Goal: Task Accomplishment & Management: Manage account settings

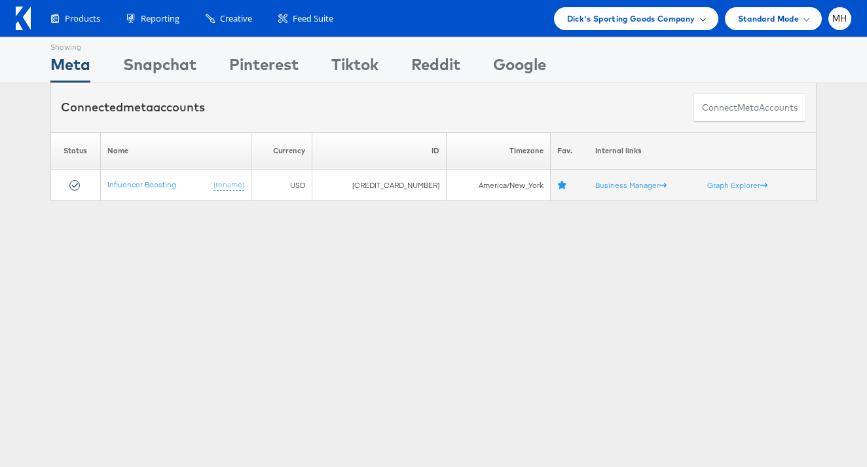
click at [638, 22] on span "Dick's Sporting Goods Company" at bounding box center [631, 19] width 128 height 14
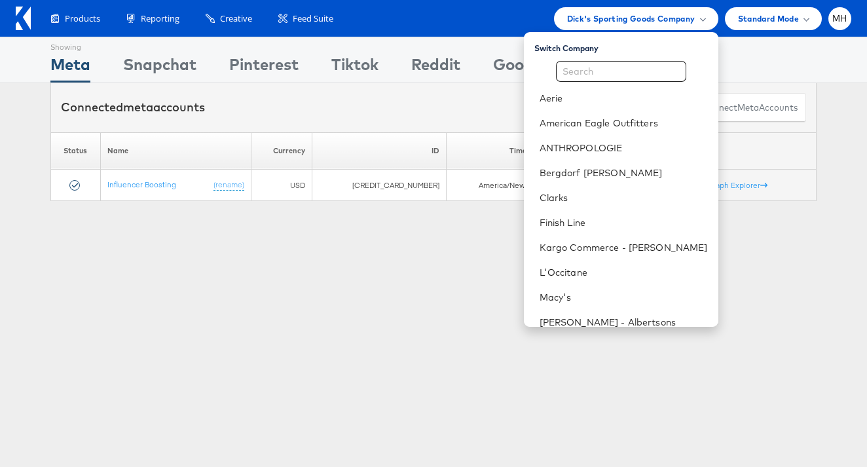
click at [20, 21] on icon at bounding box center [23, 19] width 15 height 24
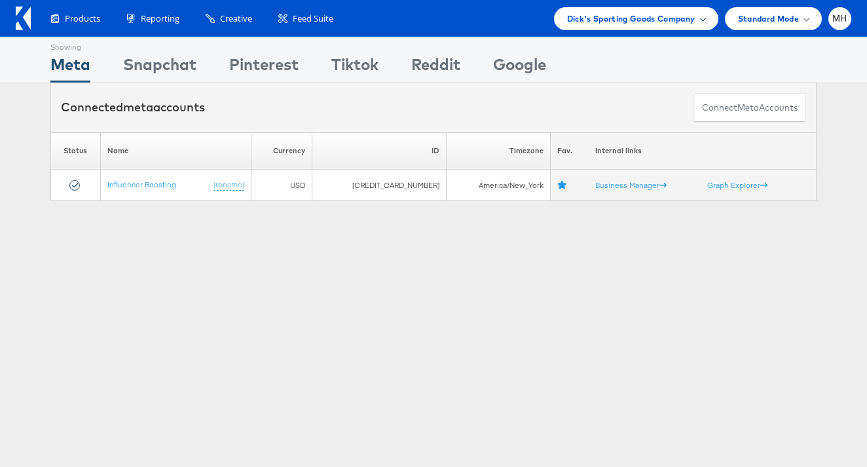
click at [634, 22] on span "Dick's Sporting Goods Company" at bounding box center [631, 19] width 128 height 14
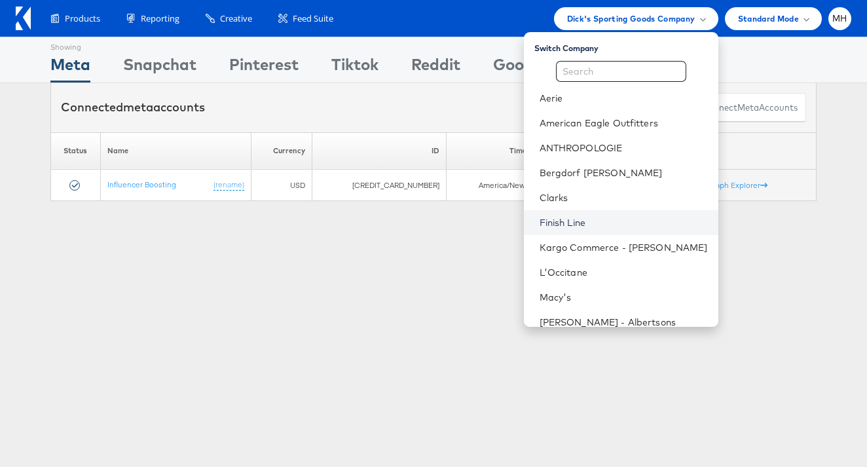
click at [616, 218] on link "Finish Line" at bounding box center [624, 222] width 168 height 13
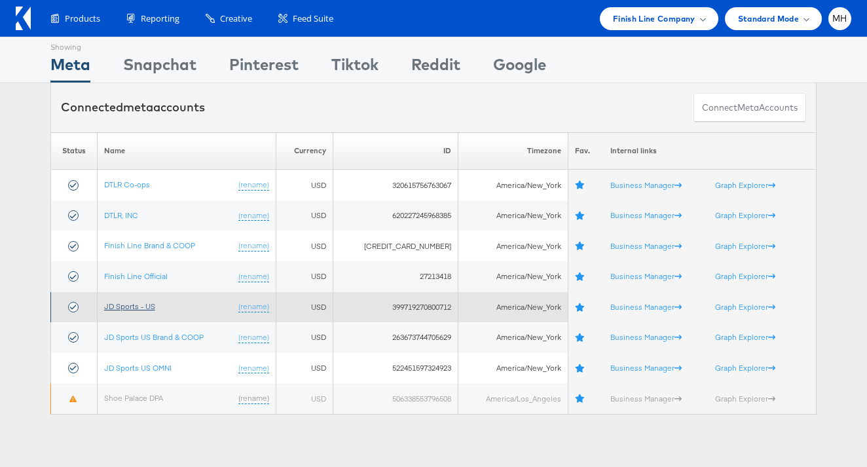
click at [141, 306] on link "JD Sports - US" at bounding box center [129, 306] width 51 height 10
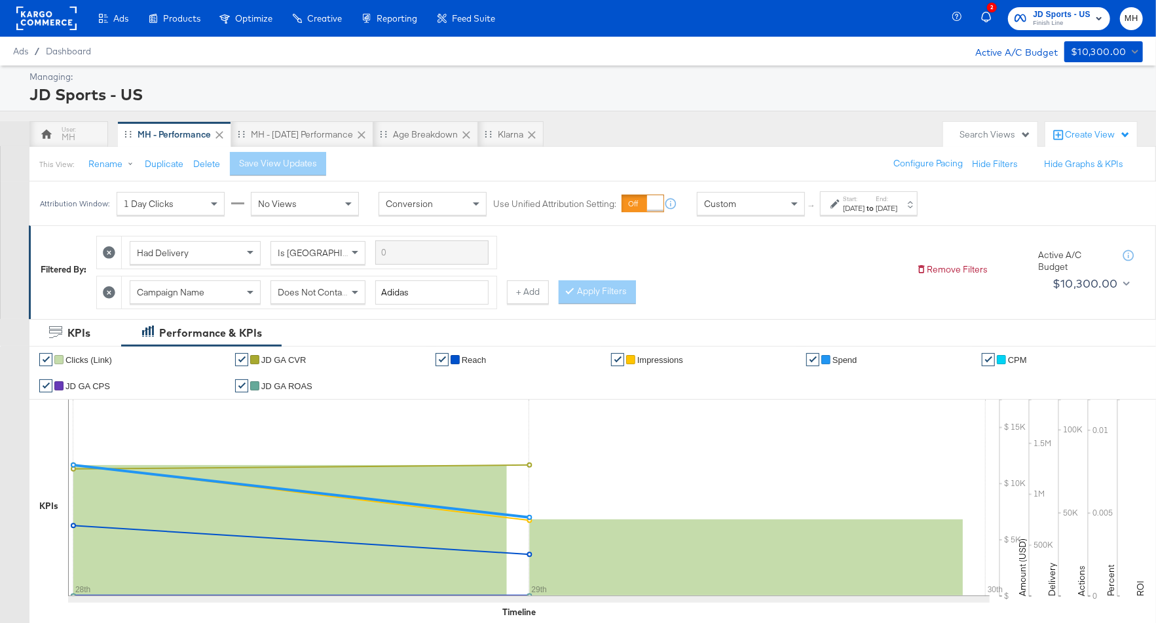
click at [898, 206] on div "Sep 29th 2025" at bounding box center [887, 208] width 22 height 10
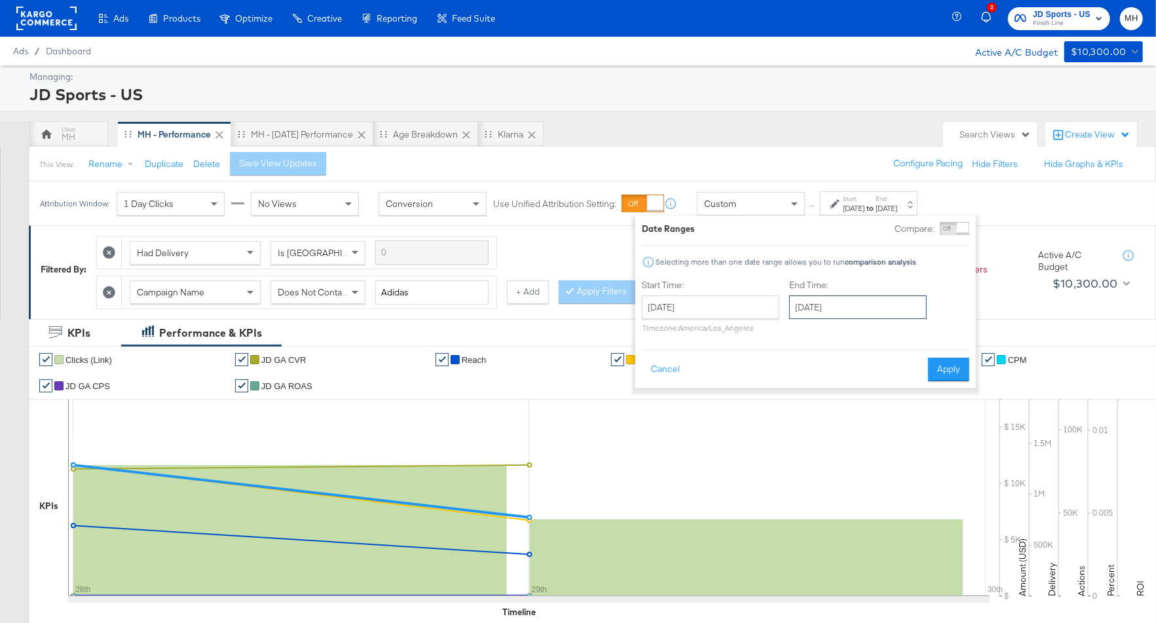
click at [842, 313] on input "September 29th 2025" at bounding box center [858, 307] width 138 height 24
click at [846, 444] on td "30" at bounding box center [849, 447] width 22 height 18
type input "September 30th 2025"
click at [952, 358] on button "Apply" at bounding box center [948, 370] width 41 height 24
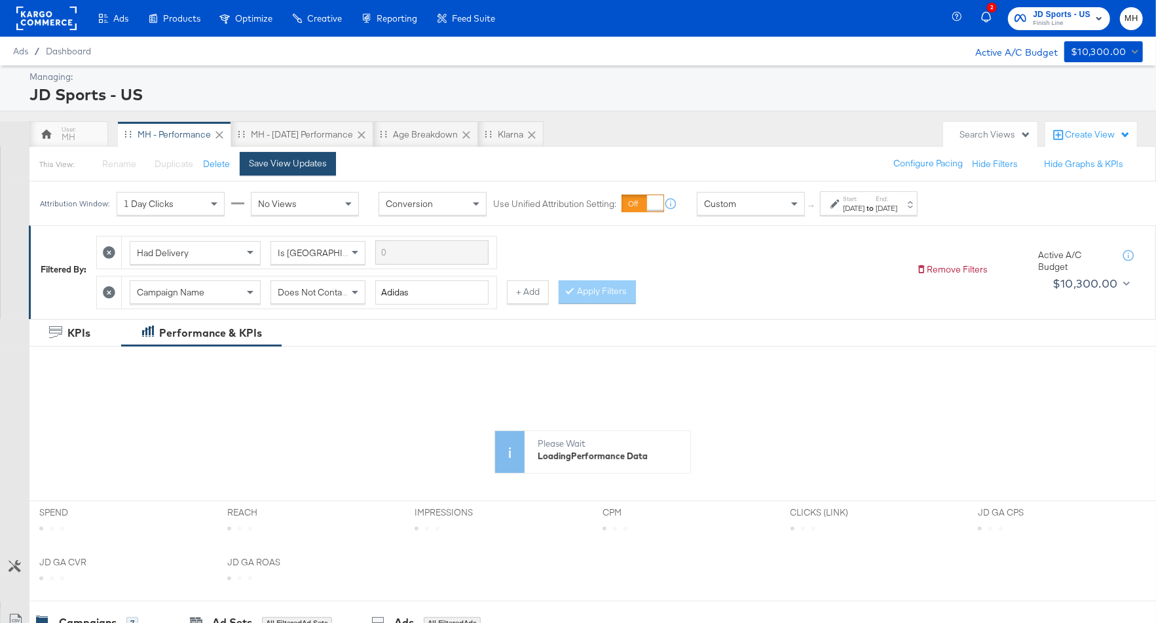
click at [297, 161] on div "Save View Updates" at bounding box center [288, 163] width 78 height 12
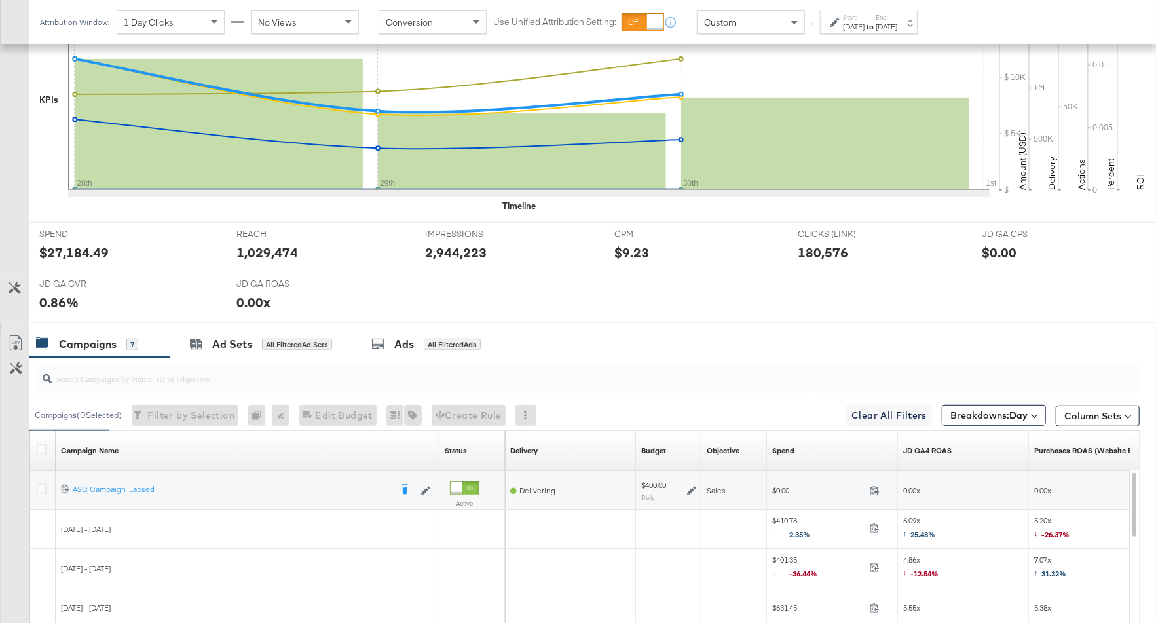
scroll to position [660, 0]
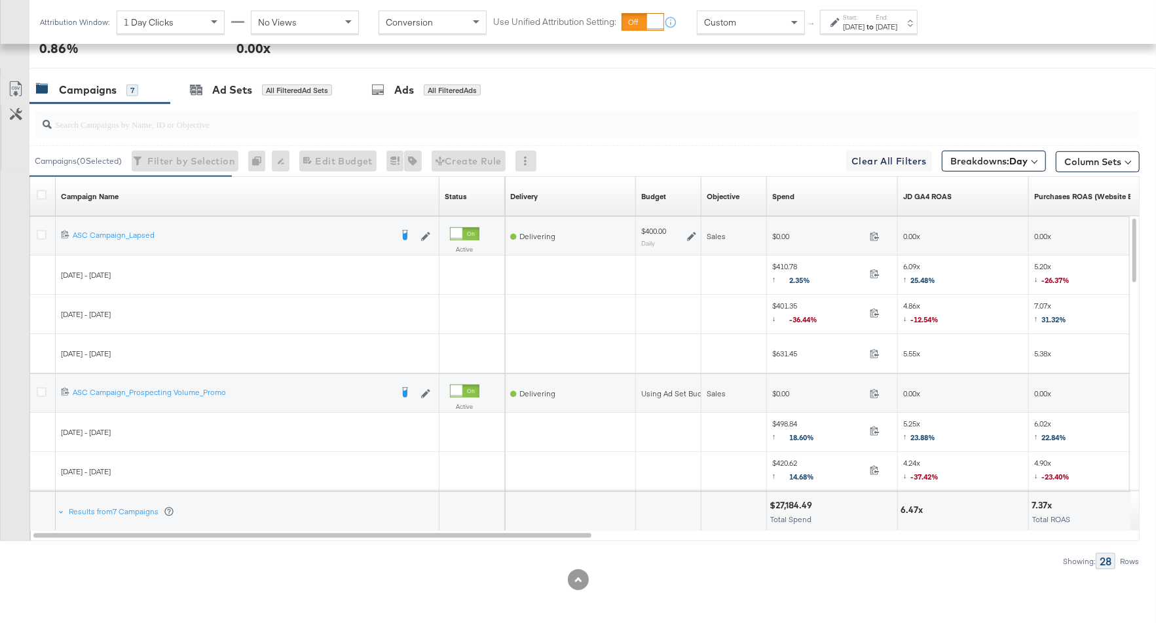
click at [798, 192] on div "Spend Sorting Unavailable" at bounding box center [832, 196] width 131 height 21
click at [976, 191] on link "JD GA4 ROAS" at bounding box center [963, 196] width 121 height 10
click at [692, 232] on icon at bounding box center [691, 236] width 9 height 9
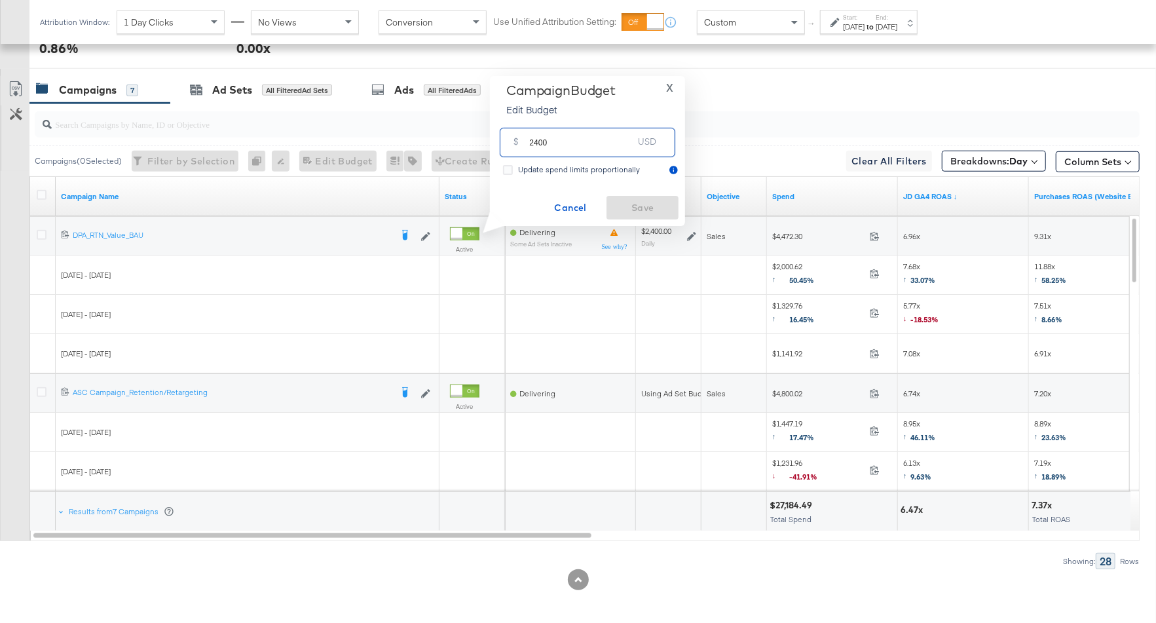
drag, startPoint x: 553, startPoint y: 143, endPoint x: 522, endPoint y: 143, distance: 30.8
click at [522, 143] on div "$ 2400 USD" at bounding box center [588, 142] width 176 height 29
type input "3200"
click at [646, 207] on span "Save" at bounding box center [643, 208] width 62 height 16
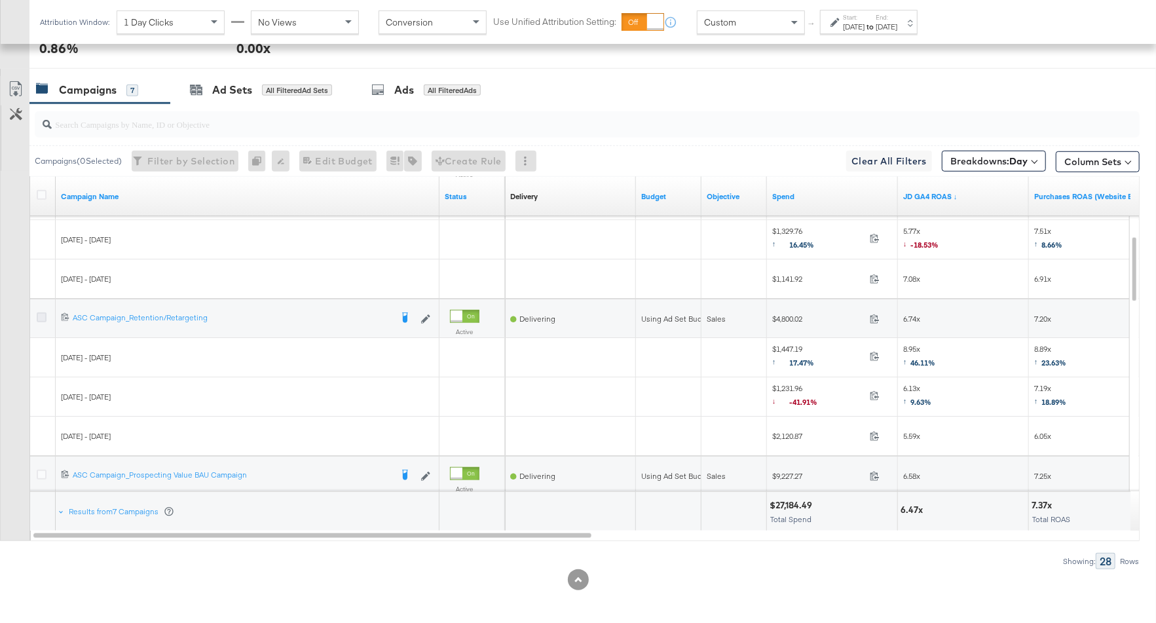
click at [43, 313] on icon at bounding box center [42, 318] width 10 height 10
click at [0, 0] on input "checkbox" at bounding box center [0, 0] width 0 height 0
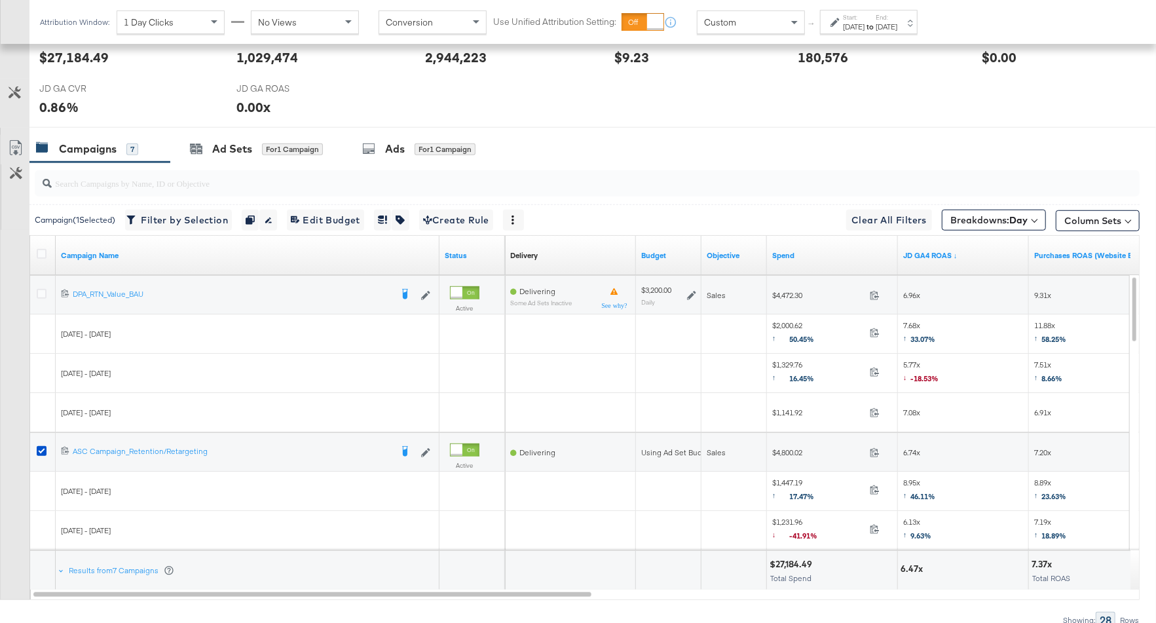
scroll to position [599, 0]
click at [252, 150] on div "Ad Sets" at bounding box center [232, 151] width 40 height 15
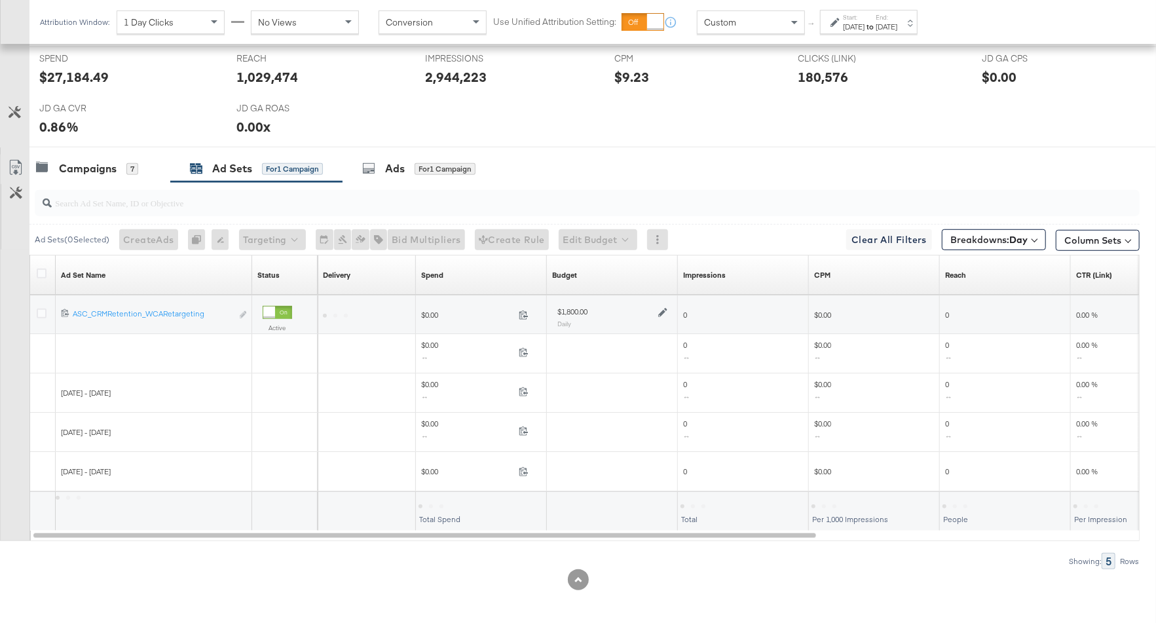
scroll to position [542, 0]
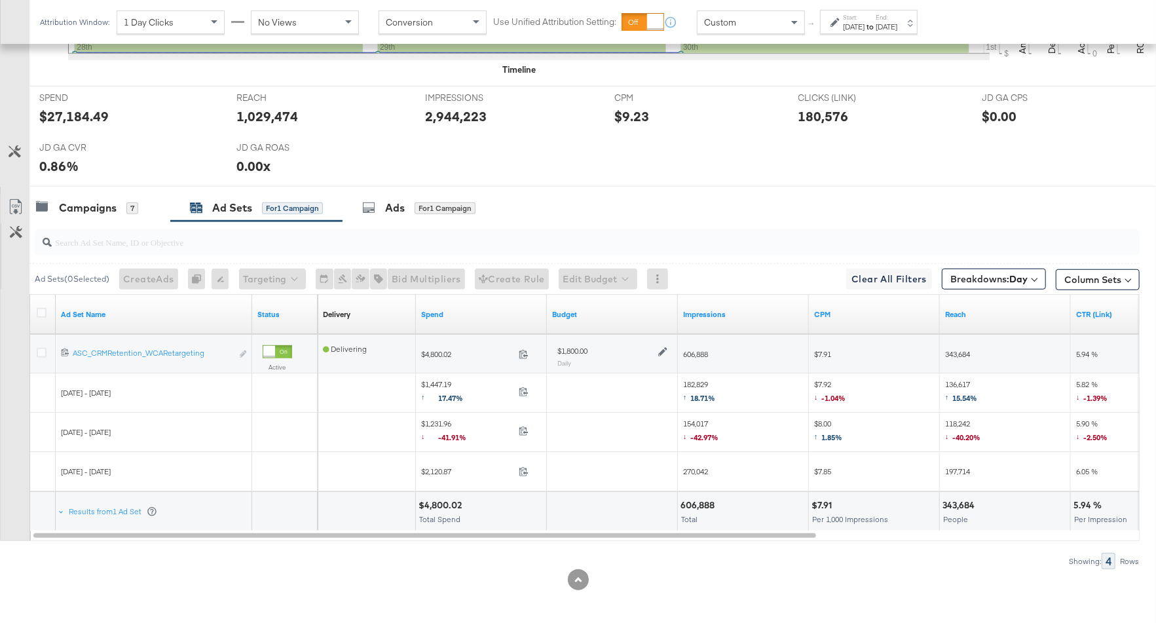
click at [661, 349] on icon at bounding box center [662, 351] width 9 height 9
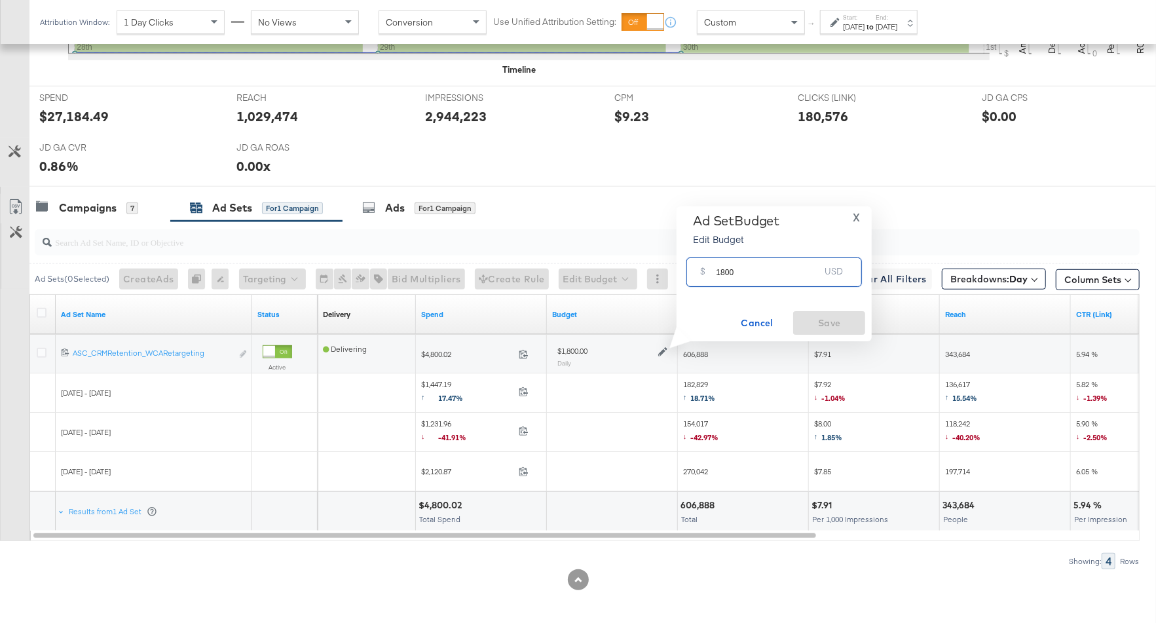
drag, startPoint x: 743, startPoint y: 273, endPoint x: 710, endPoint y: 273, distance: 33.4
click at [709, 273] on div "$ 1800 USD" at bounding box center [775, 271] width 176 height 29
type input "2800"
click at [814, 318] on span "Save" at bounding box center [830, 323] width 62 height 16
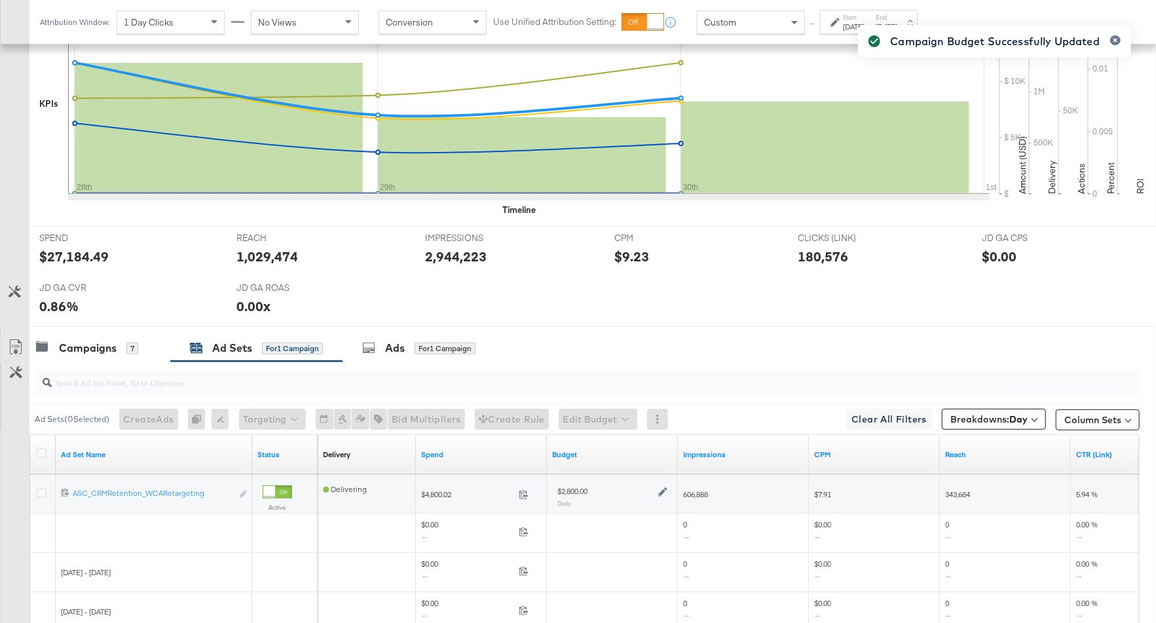
scroll to position [582, 0]
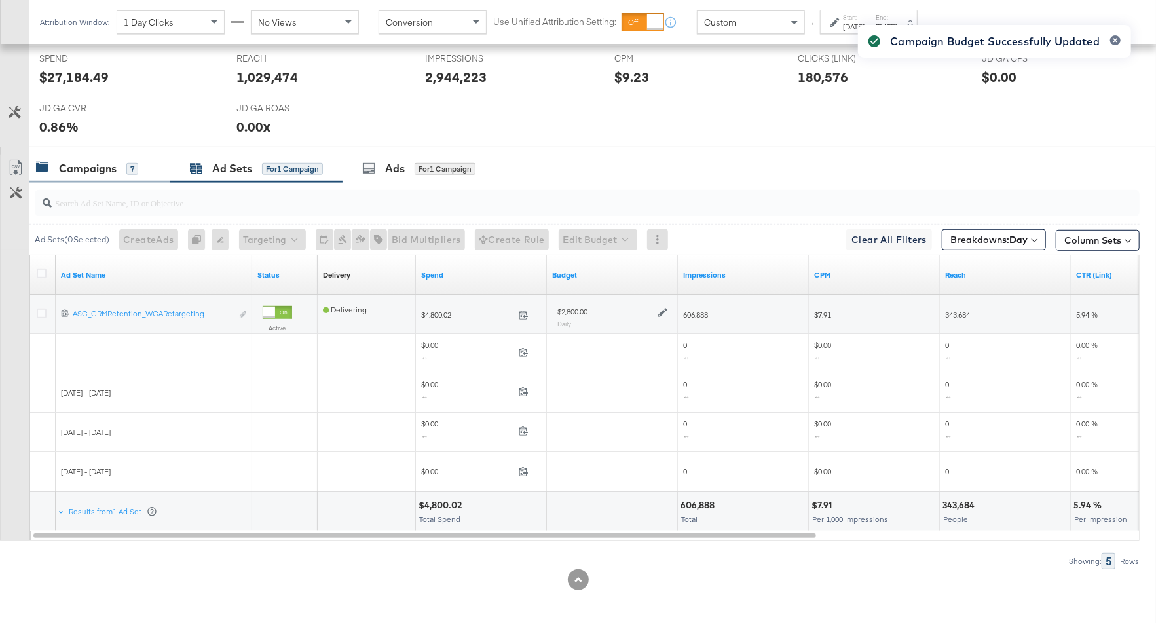
click at [102, 161] on div "Campaigns" at bounding box center [88, 168] width 58 height 15
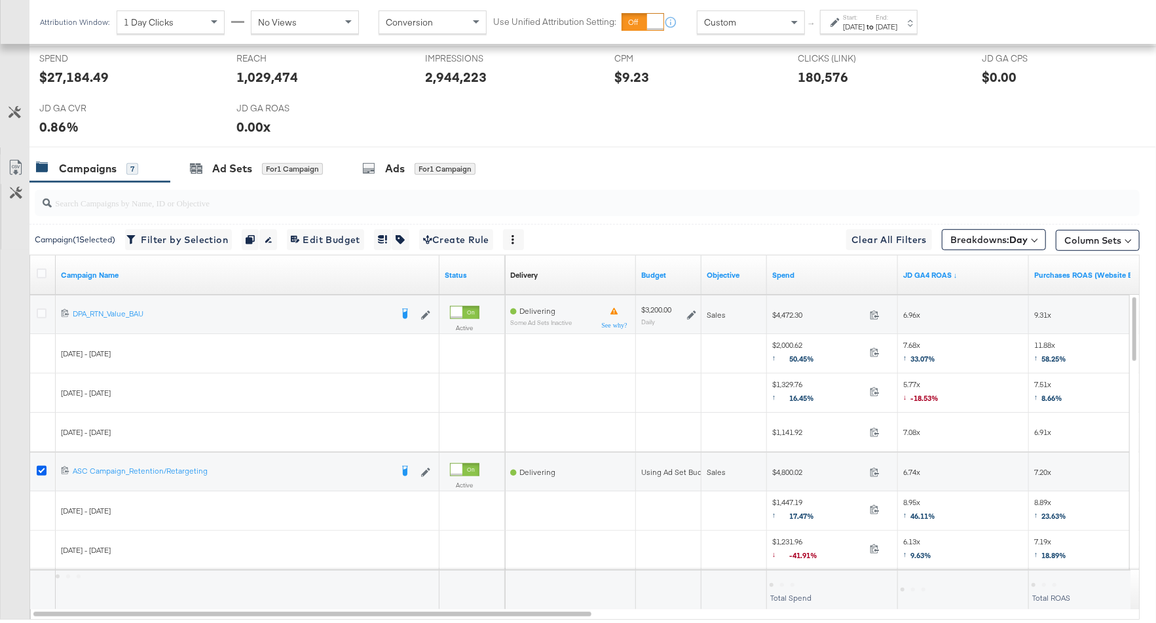
click at [39, 467] on icon at bounding box center [42, 471] width 10 height 10
click at [0, 0] on input "checkbox" at bounding box center [0, 0] width 0 height 0
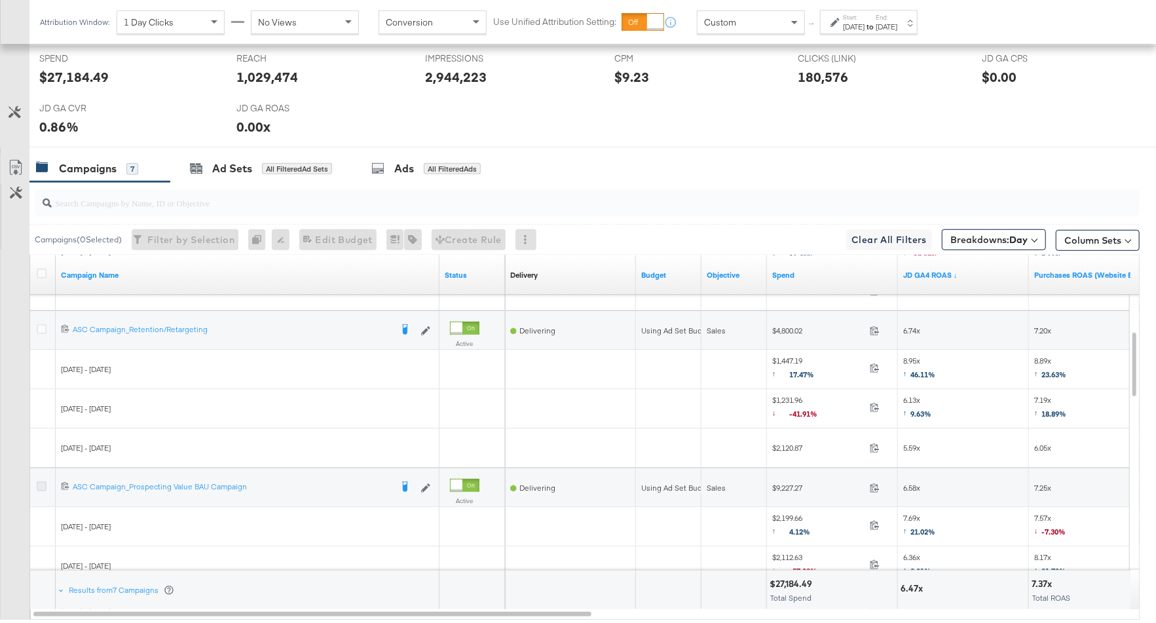
click at [38, 484] on icon at bounding box center [42, 487] width 10 height 10
click at [0, 0] on input "checkbox" at bounding box center [0, 0] width 0 height 0
click at [247, 168] on div "Ad Sets" at bounding box center [232, 168] width 40 height 15
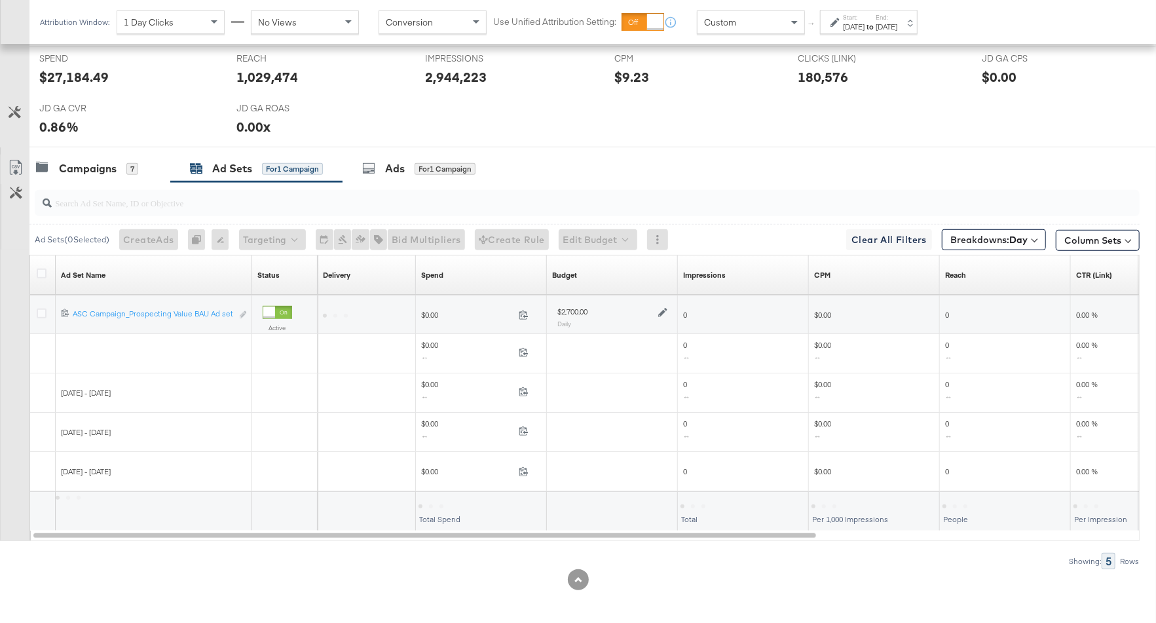
scroll to position [542, 0]
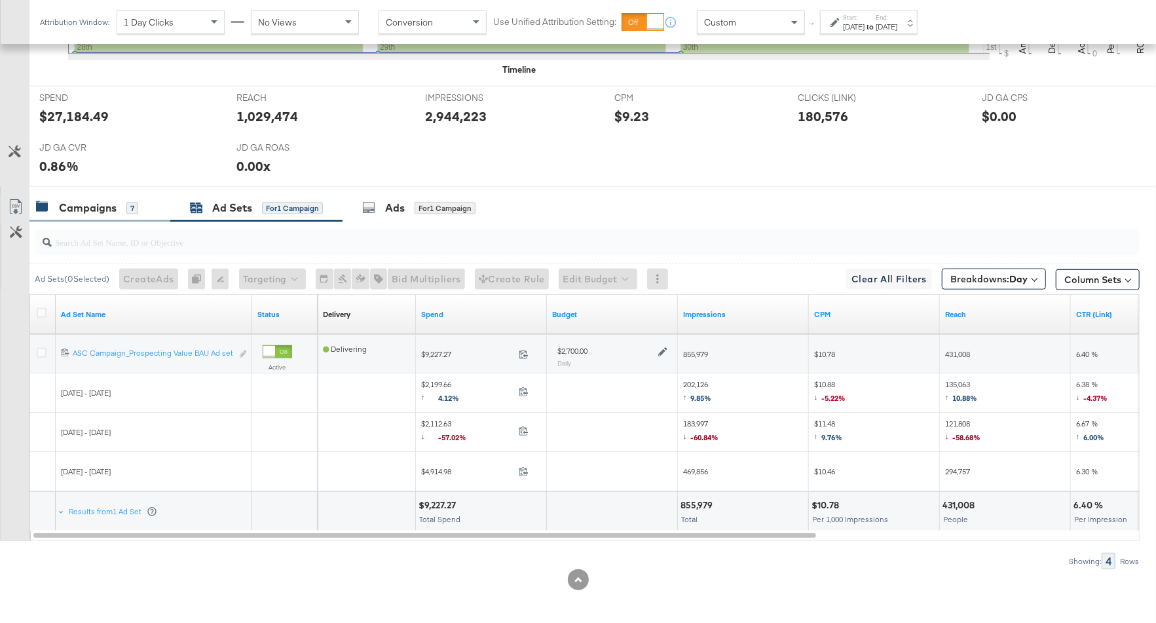
click at [99, 205] on div "Campaigns" at bounding box center [88, 207] width 58 height 15
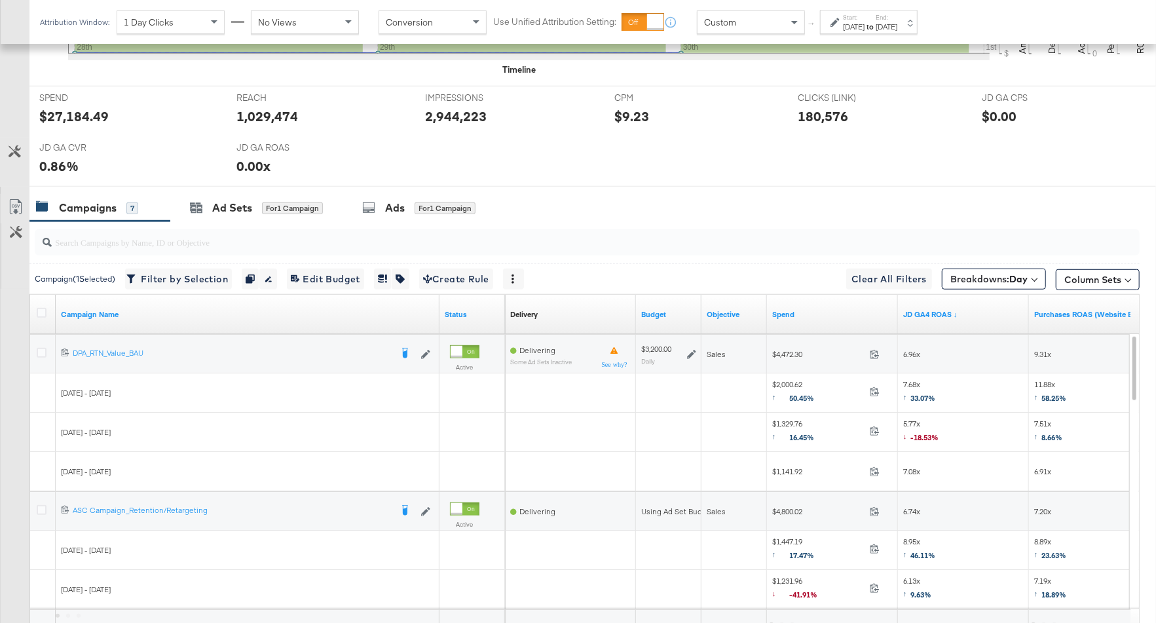
scroll to position [582, 0]
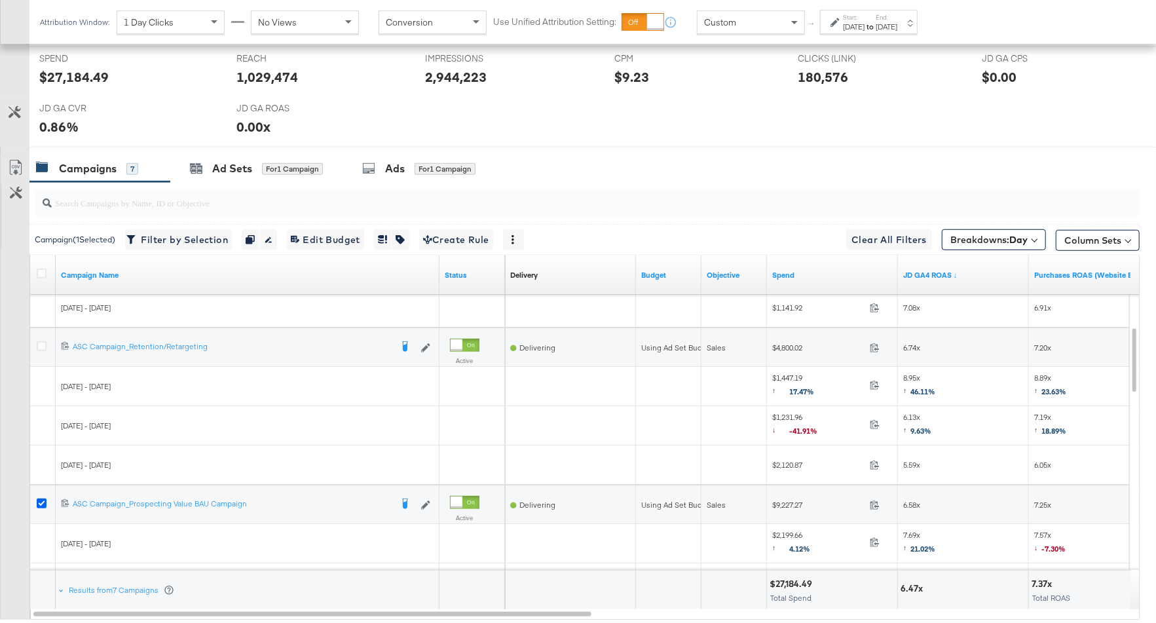
click at [39, 499] on icon at bounding box center [42, 504] width 10 height 10
click at [0, 0] on input "checkbox" at bounding box center [0, 0] width 0 height 0
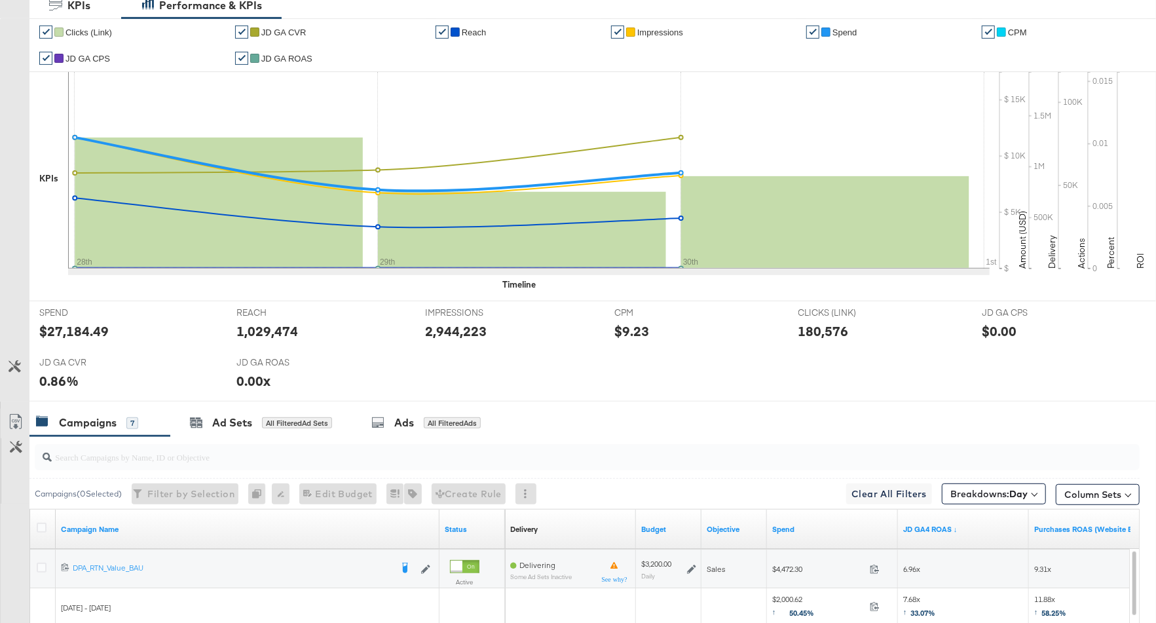
scroll to position [0, 0]
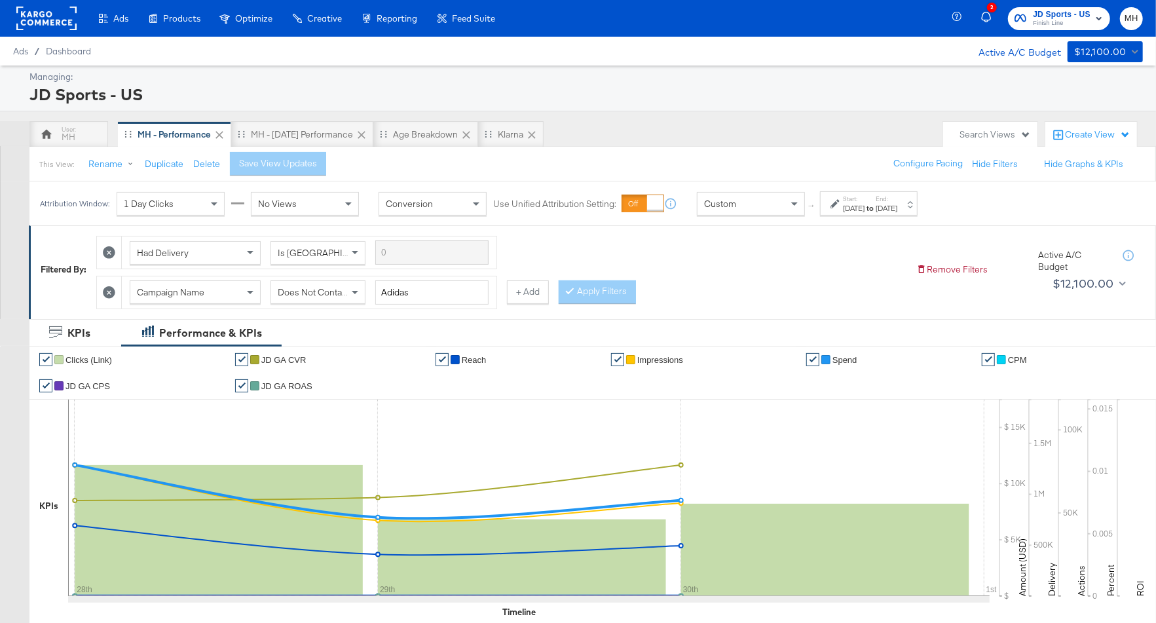
click at [1064, 29] on button "JD Sports - US Finish Line" at bounding box center [1059, 18] width 102 height 23
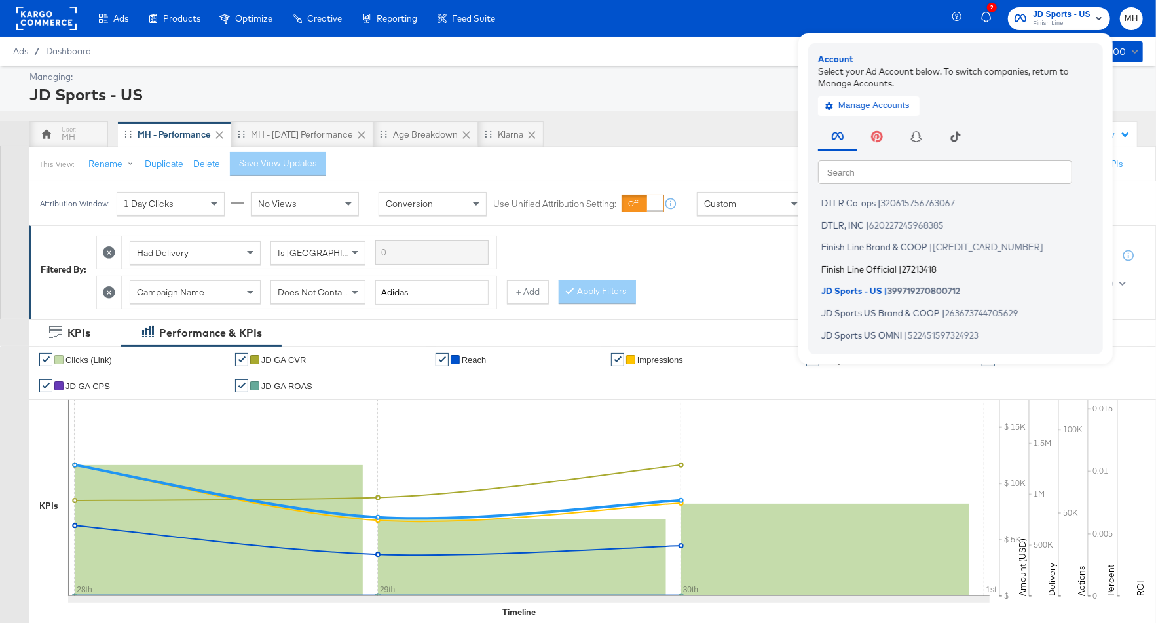
click at [868, 272] on span "Finish Line Official" at bounding box center [859, 268] width 75 height 10
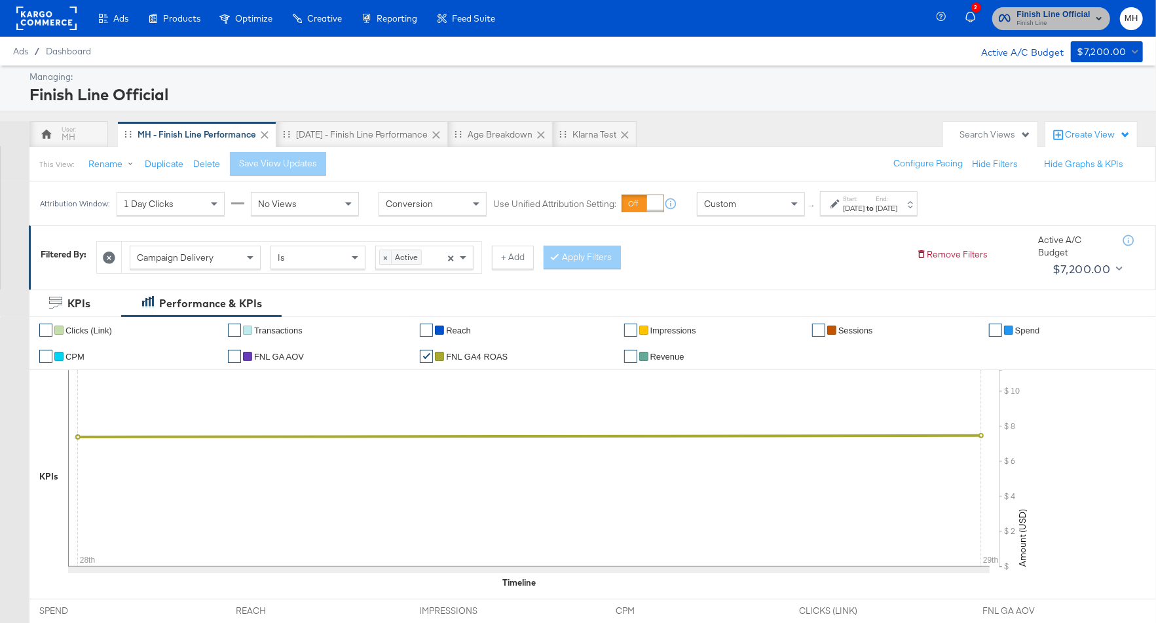
click at [1059, 26] on span "Finish Line" at bounding box center [1053, 23] width 73 height 10
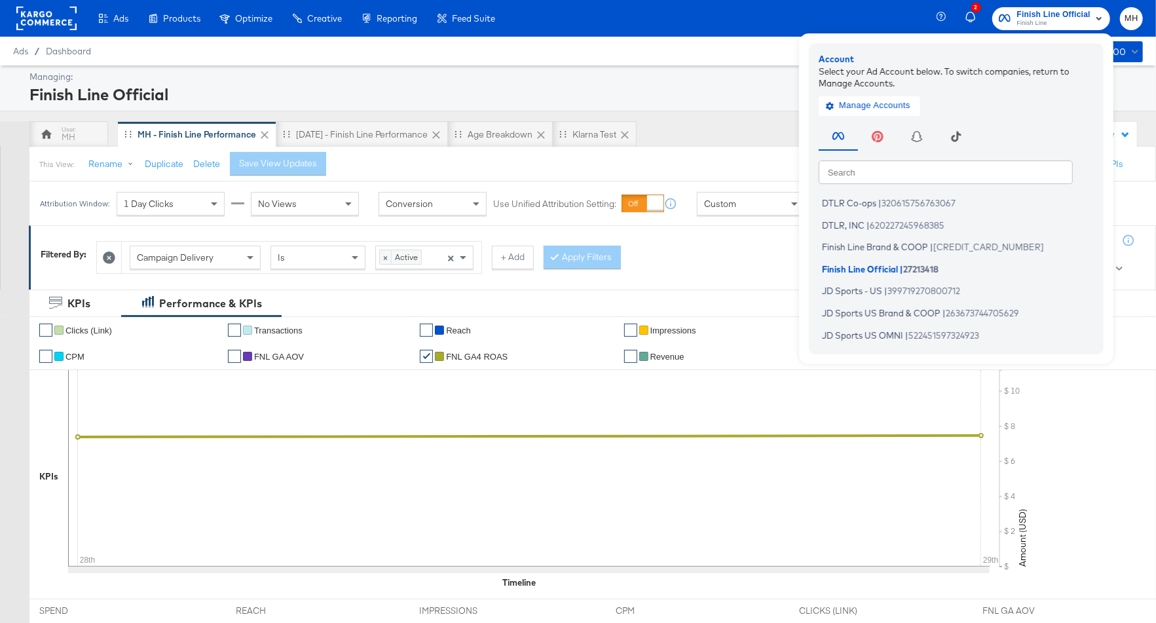
click at [702, 246] on div "Campaign Delivery Is × Active × + Add Apply Filters" at bounding box center [501, 254] width 810 height 39
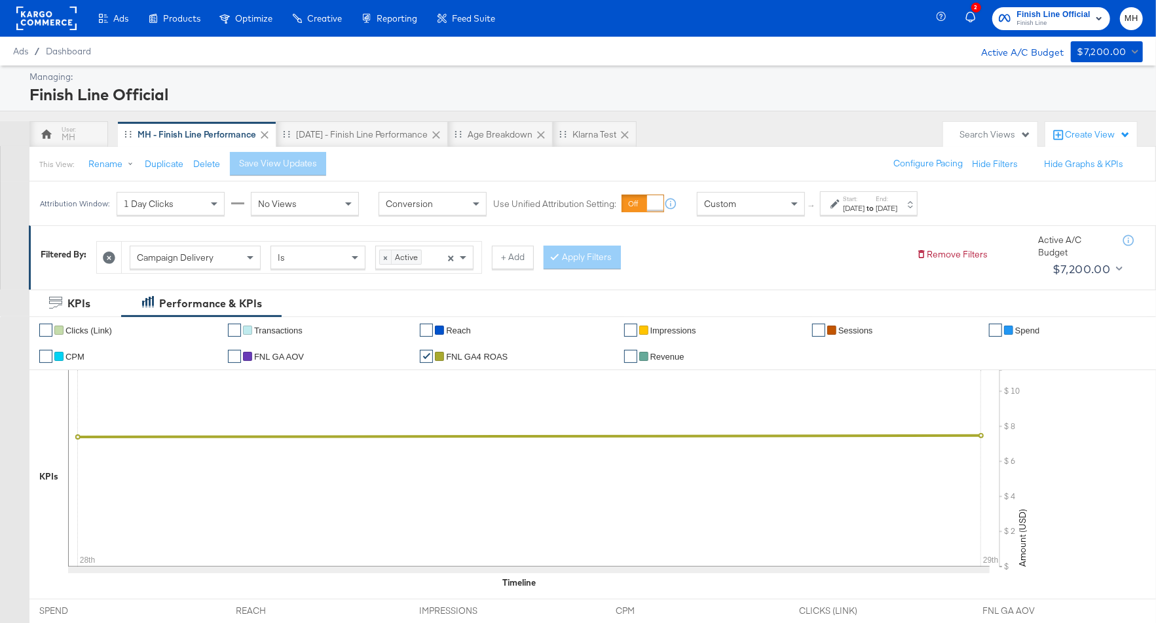
click at [865, 209] on div "Sep 28th 2025" at bounding box center [854, 208] width 22 height 10
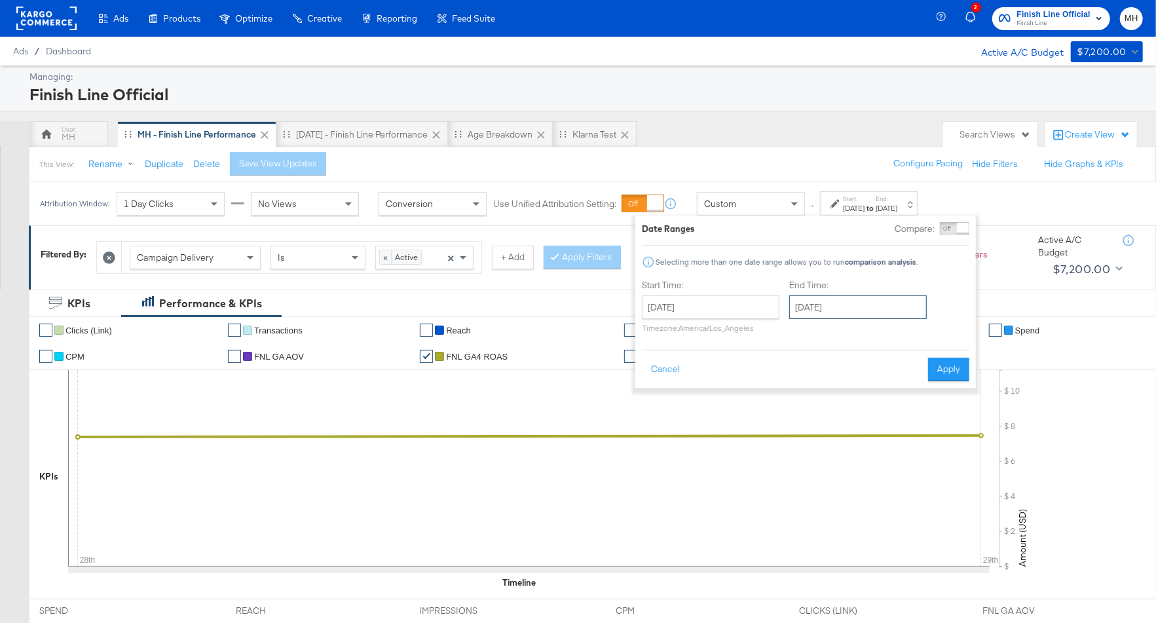
click at [864, 311] on input "September 29th 2025" at bounding box center [858, 307] width 138 height 24
click at [849, 446] on td "30" at bounding box center [849, 447] width 22 height 18
type input "September 30th 2025"
click at [940, 361] on button "Apply" at bounding box center [948, 370] width 41 height 24
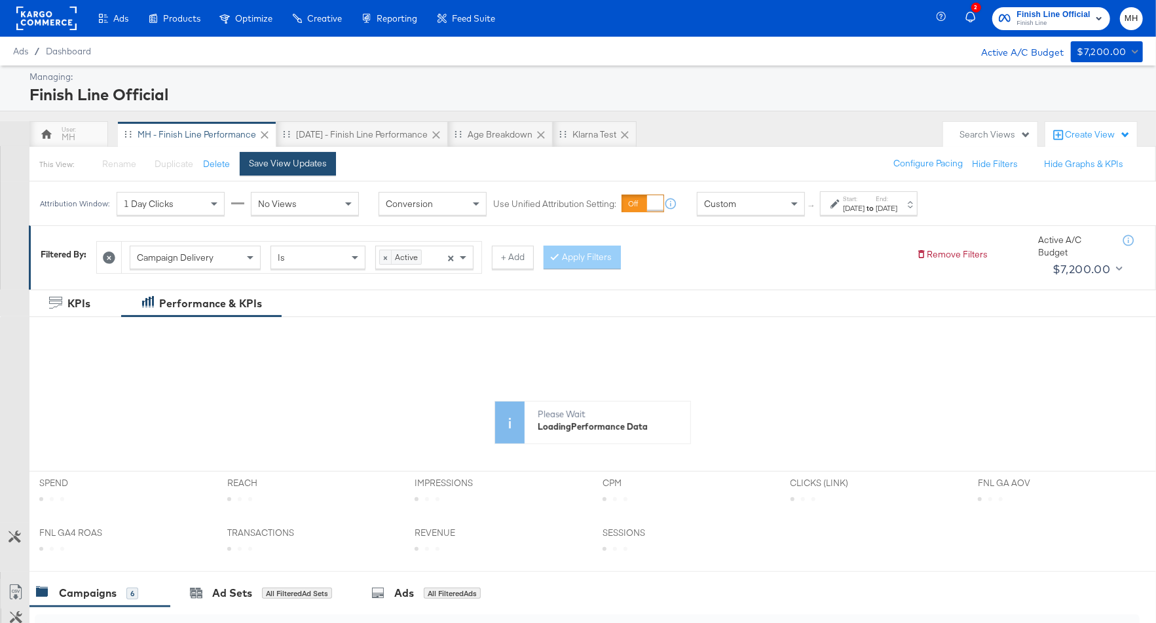
click at [271, 156] on button "Save View Updates" at bounding box center [288, 164] width 96 height 24
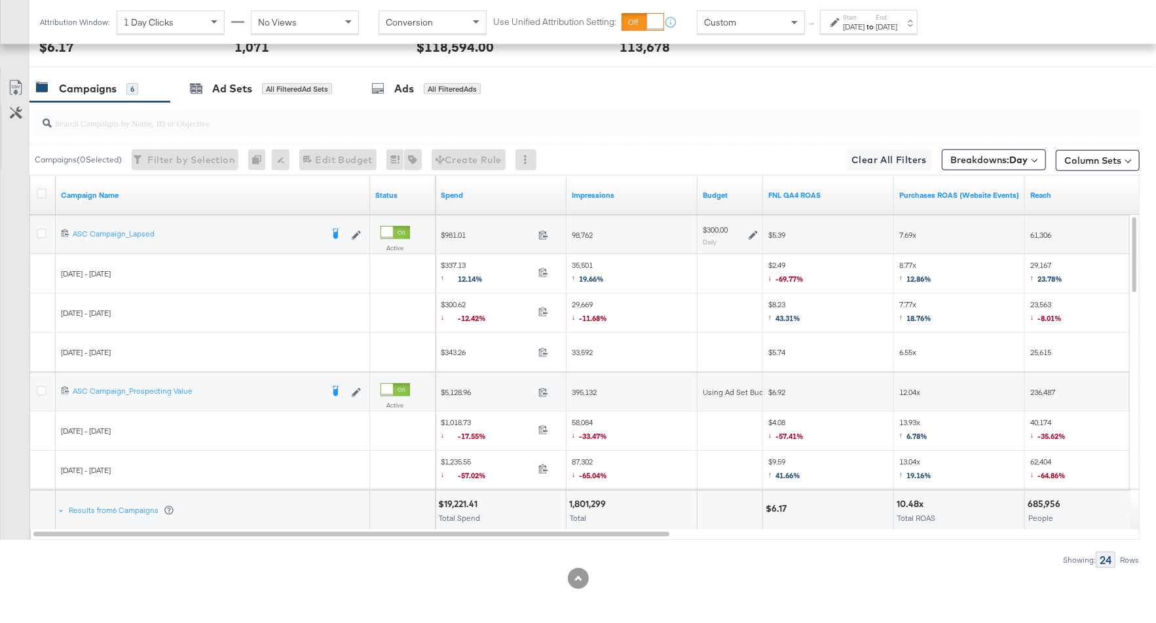
scroll to position [373, 0]
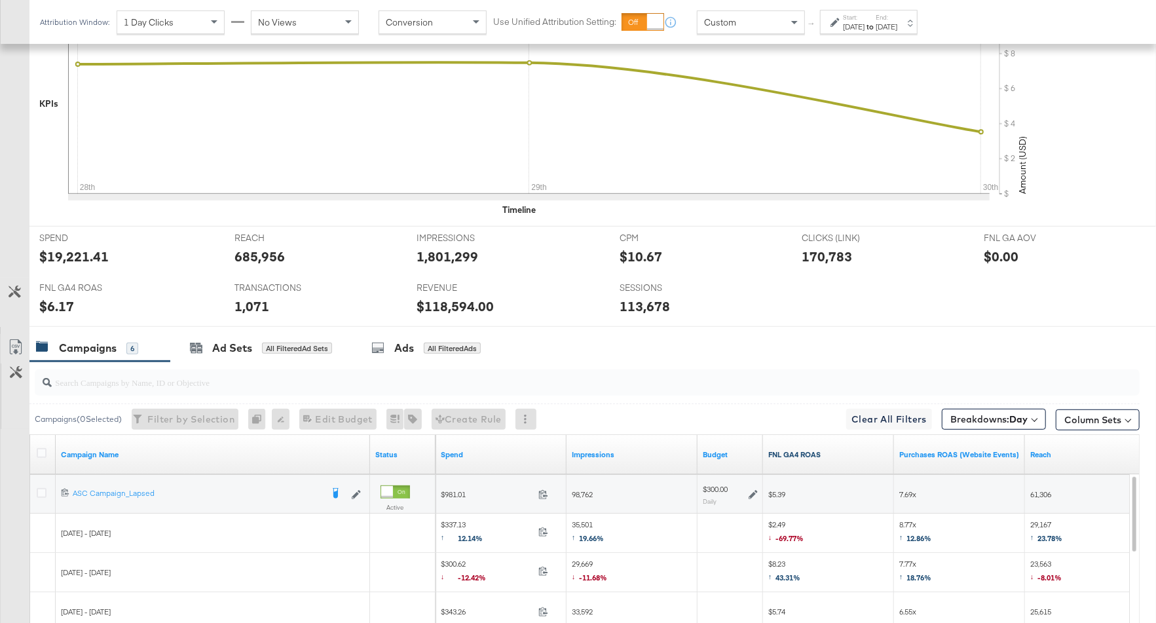
click at [844, 449] on link "FNL GA4 ROAS" at bounding box center [828, 454] width 121 height 10
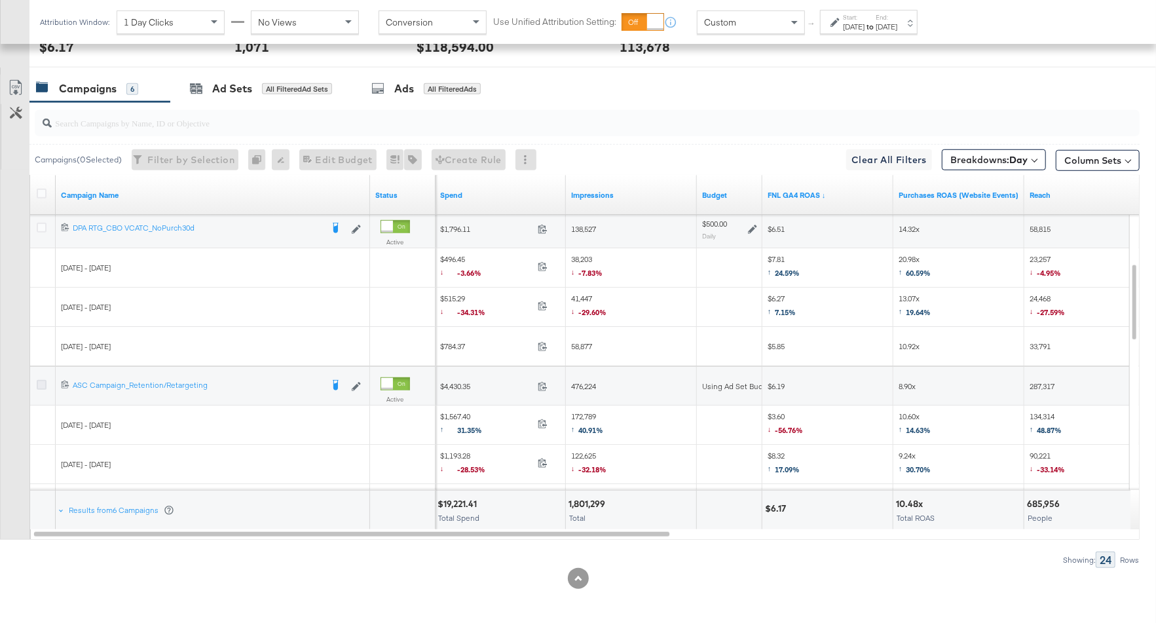
click at [37, 381] on icon at bounding box center [42, 385] width 10 height 10
click at [0, 0] on input "checkbox" at bounding box center [0, 0] width 0 height 0
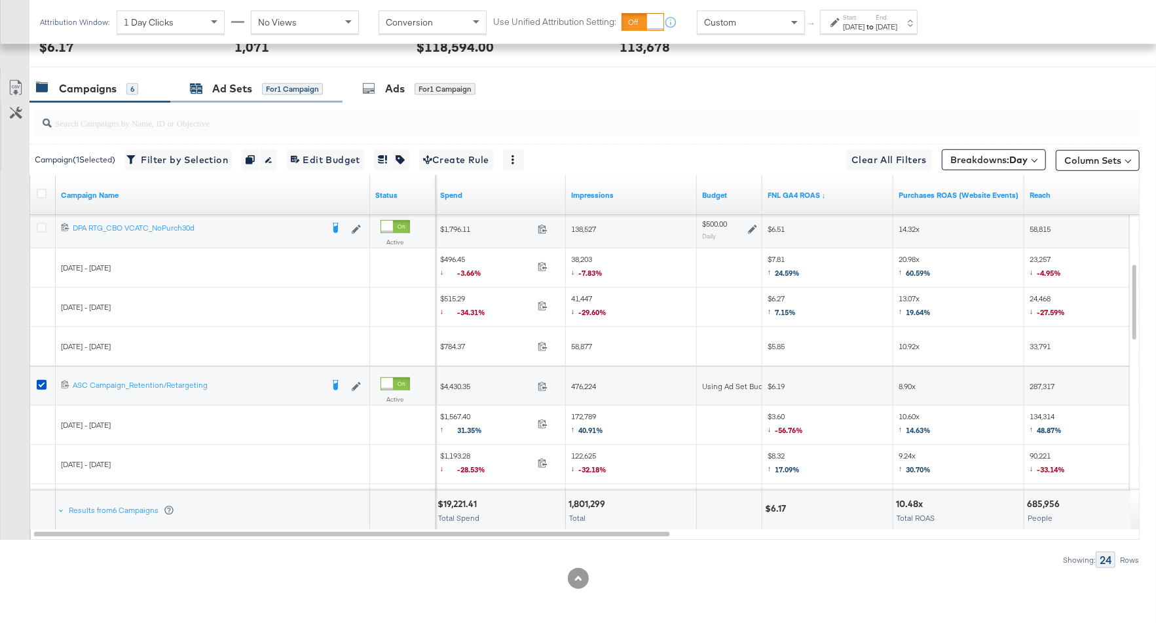
click at [292, 92] on div "Ad Sets for 1 Campaign" at bounding box center [256, 88] width 133 height 15
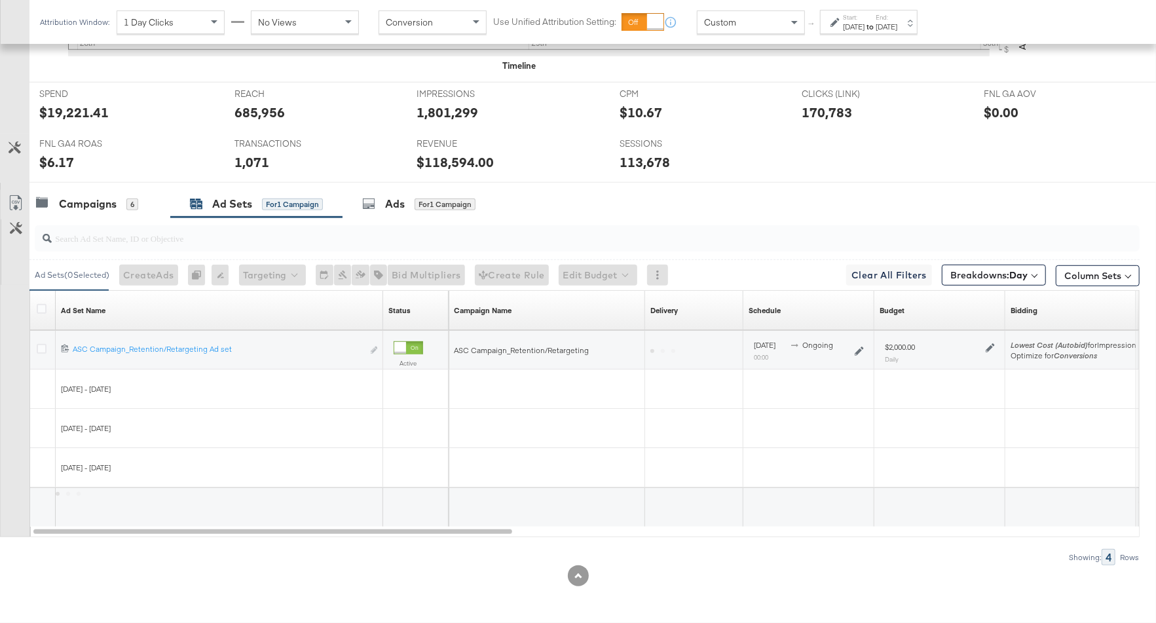
scroll to position [514, 0]
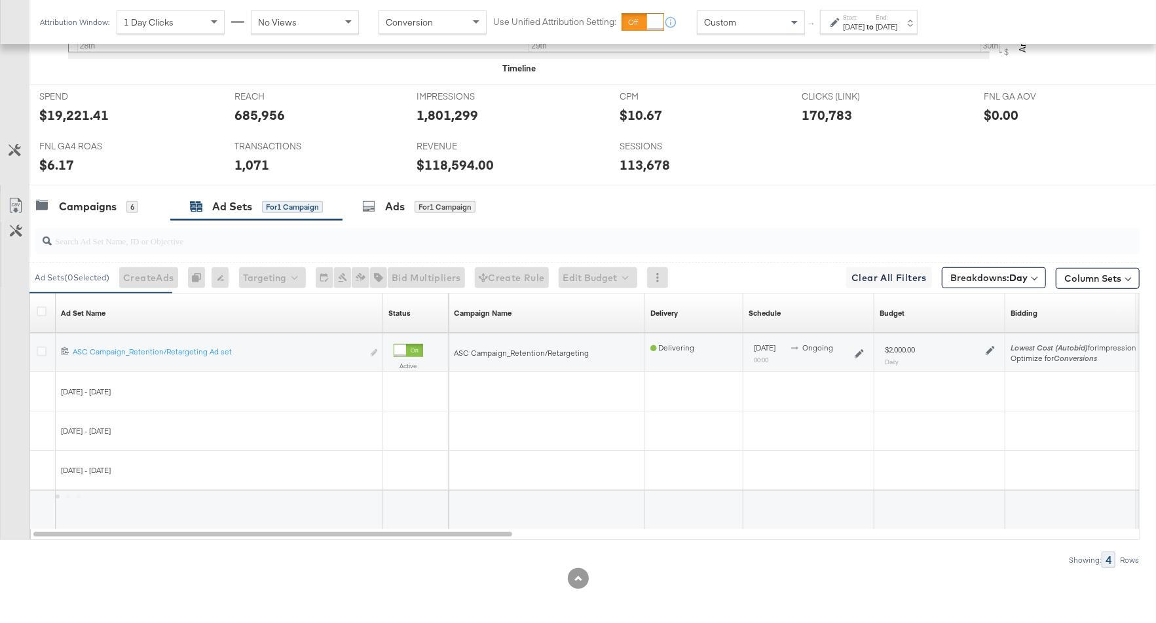
click at [992, 346] on icon at bounding box center [990, 350] width 9 height 9
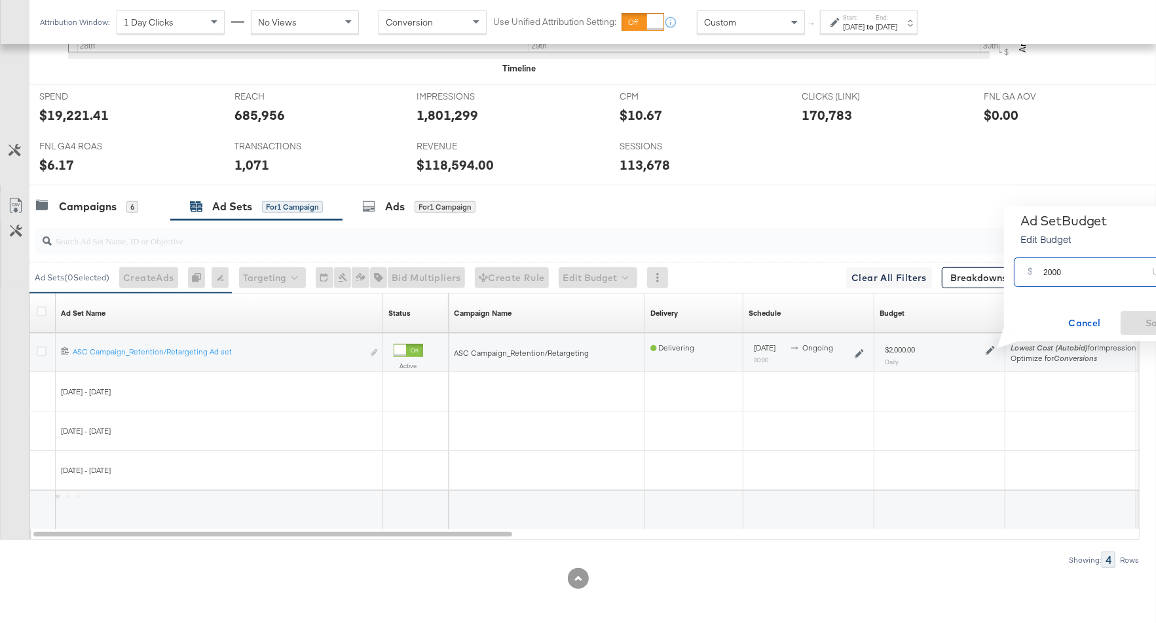
drag, startPoint x: 1072, startPoint y: 275, endPoint x: 1034, endPoint y: 275, distance: 38.0
click at [1034, 275] on div "$ 2000 USD" at bounding box center [1102, 271] width 176 height 29
type input "2600"
click at [1146, 317] on span "Save" at bounding box center [1157, 323] width 62 height 16
click at [123, 212] on div "Campaigns 6" at bounding box center [99, 207] width 141 height 28
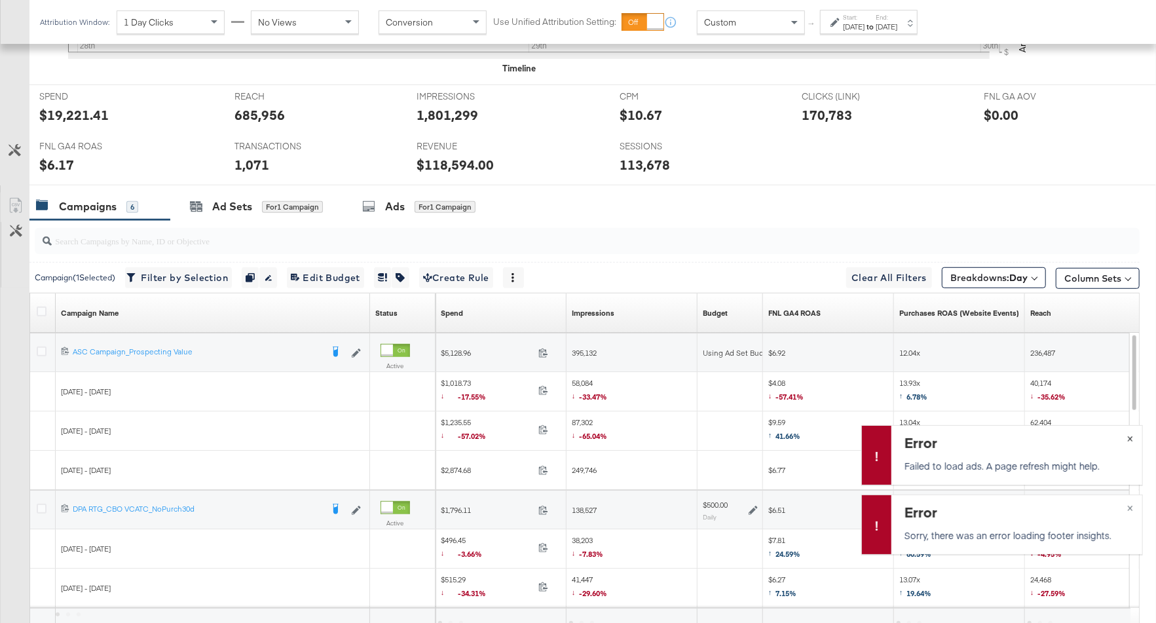
click at [1130, 433] on button "×" at bounding box center [1130, 438] width 24 height 24
click at [1130, 505] on div "Error Sorry, there was an error loading footer insights. ×" at bounding box center [1003, 525] width 282 height 60
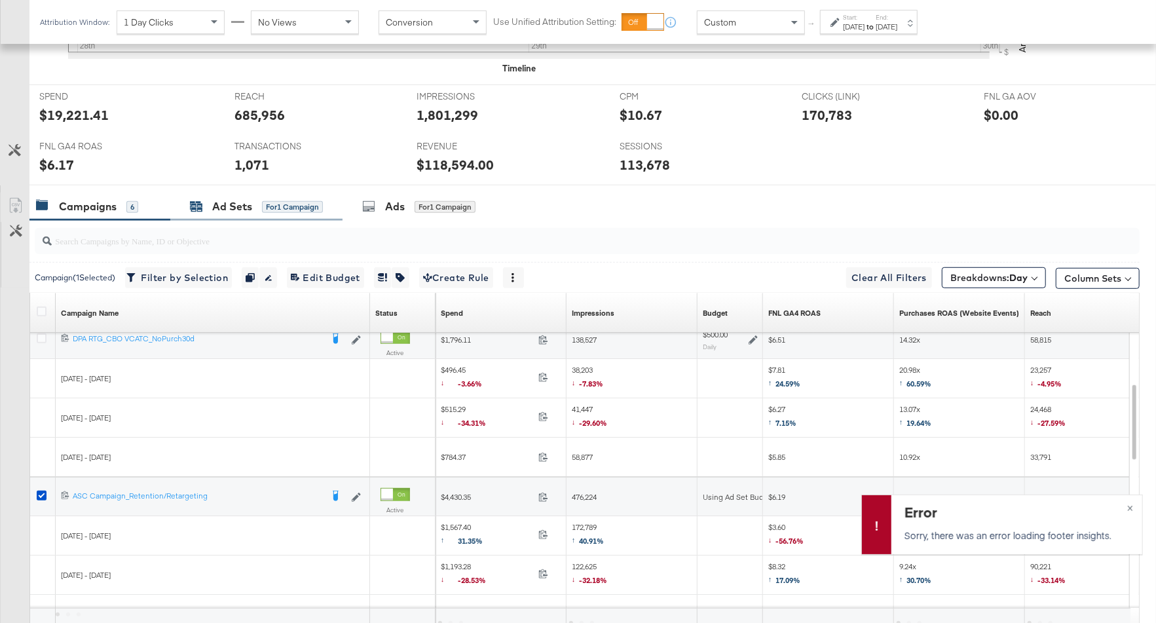
click at [253, 206] on div "Ad Sets for 1 Campaign" at bounding box center [256, 206] width 133 height 15
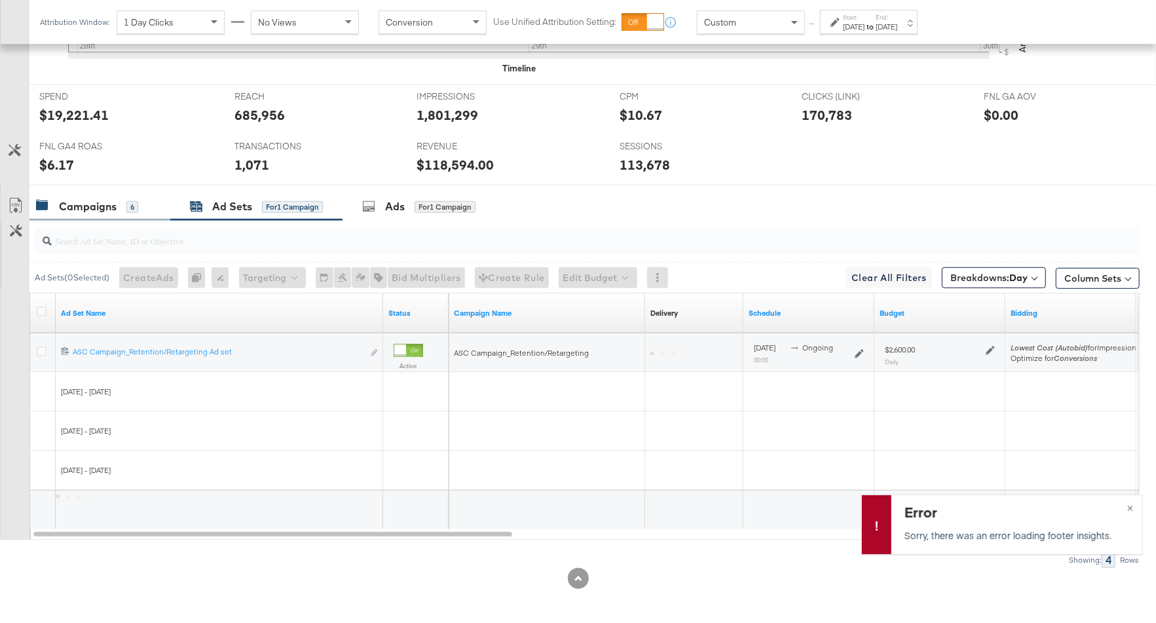
click at [110, 201] on div "Campaigns" at bounding box center [88, 206] width 58 height 15
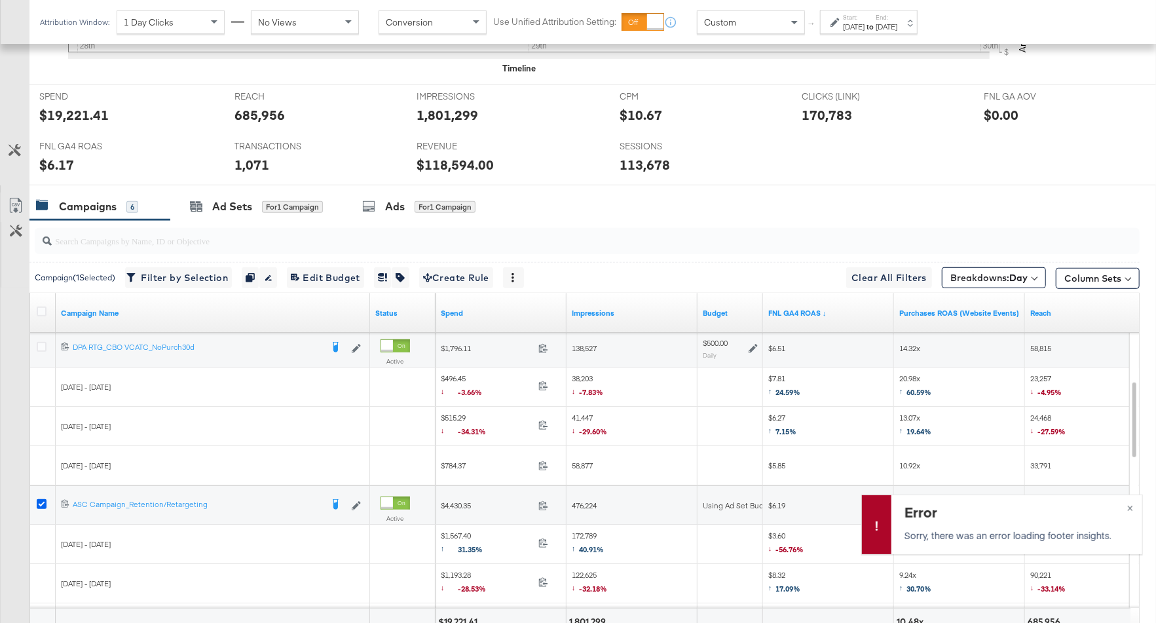
click at [39, 499] on icon at bounding box center [42, 504] width 10 height 10
click at [0, 0] on input "checkbox" at bounding box center [0, 0] width 0 height 0
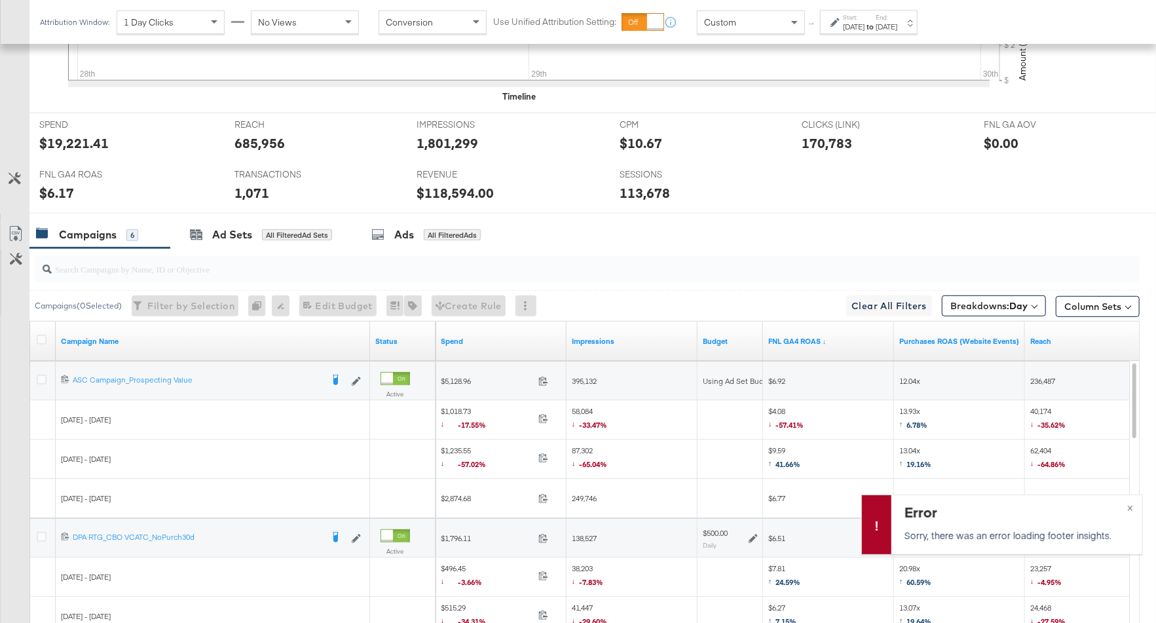
scroll to position [485, 0]
click at [39, 379] on icon at bounding box center [42, 380] width 10 height 10
click at [0, 0] on input "checkbox" at bounding box center [0, 0] width 0 height 0
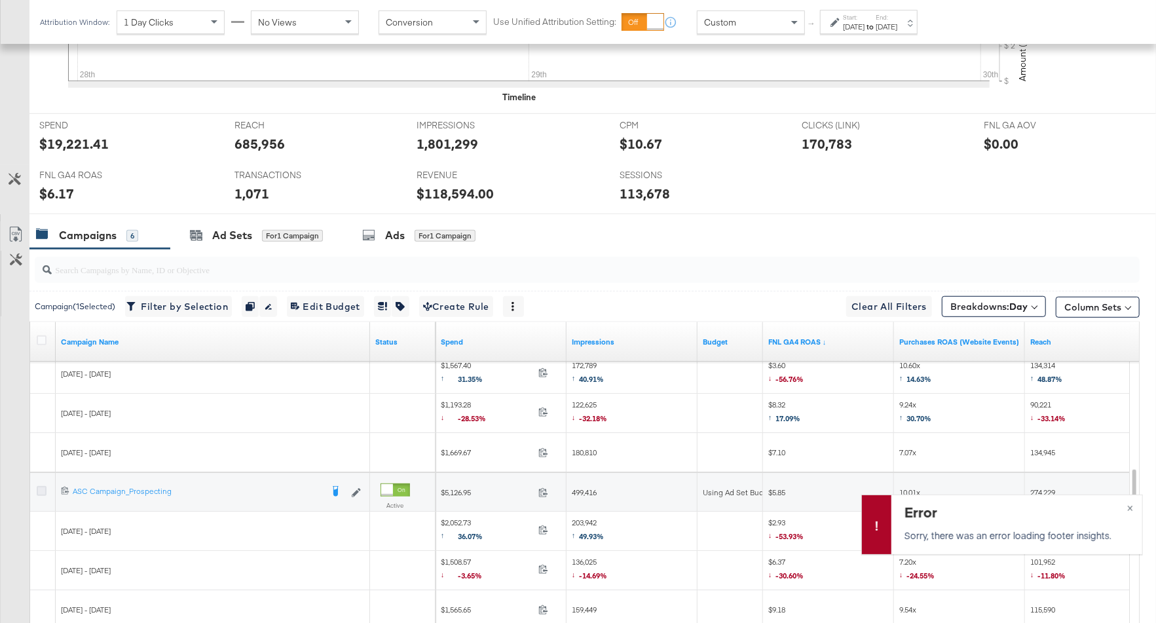
click at [41, 488] on icon at bounding box center [42, 491] width 10 height 10
click at [0, 0] on input "checkbox" at bounding box center [0, 0] width 0 height 0
click at [293, 237] on div "for 2 Campaigns" at bounding box center [294, 236] width 65 height 12
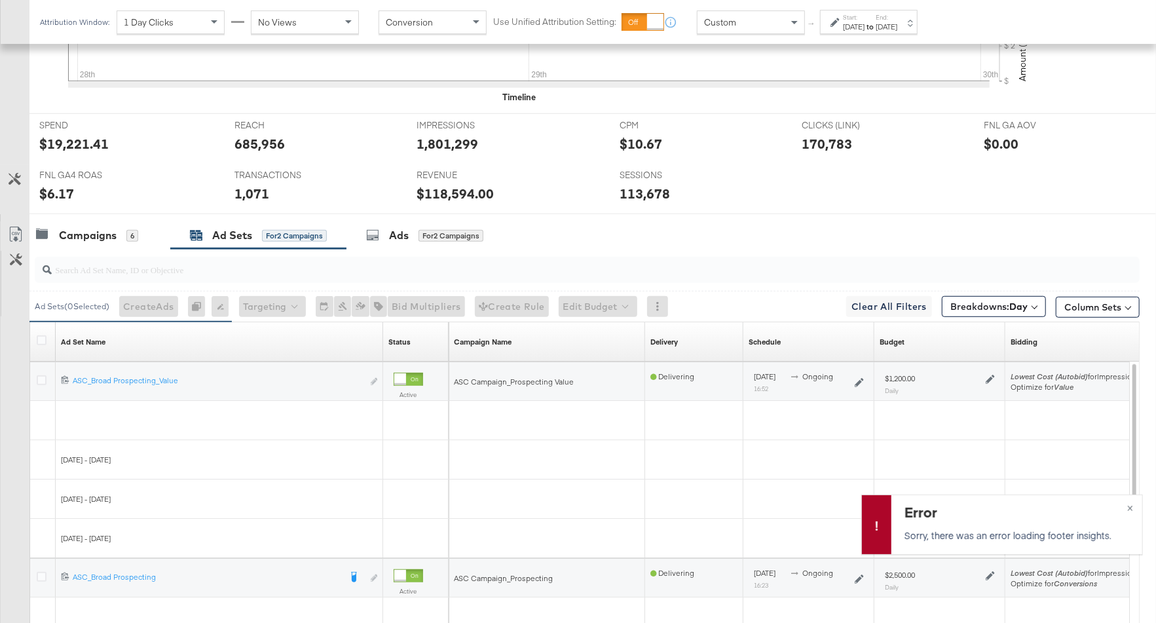
click at [989, 379] on icon at bounding box center [990, 379] width 9 height 9
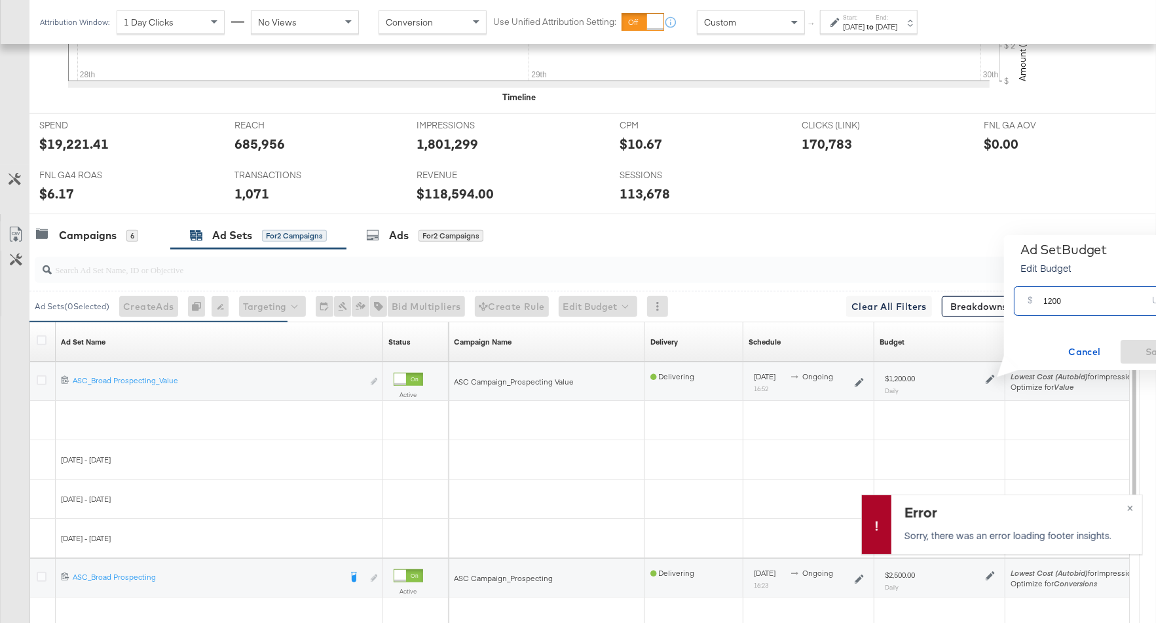
drag, startPoint x: 1061, startPoint y: 303, endPoint x: 1042, endPoint y: 303, distance: 19.7
click at [1042, 303] on div "$ 1200 USD" at bounding box center [1102, 300] width 176 height 29
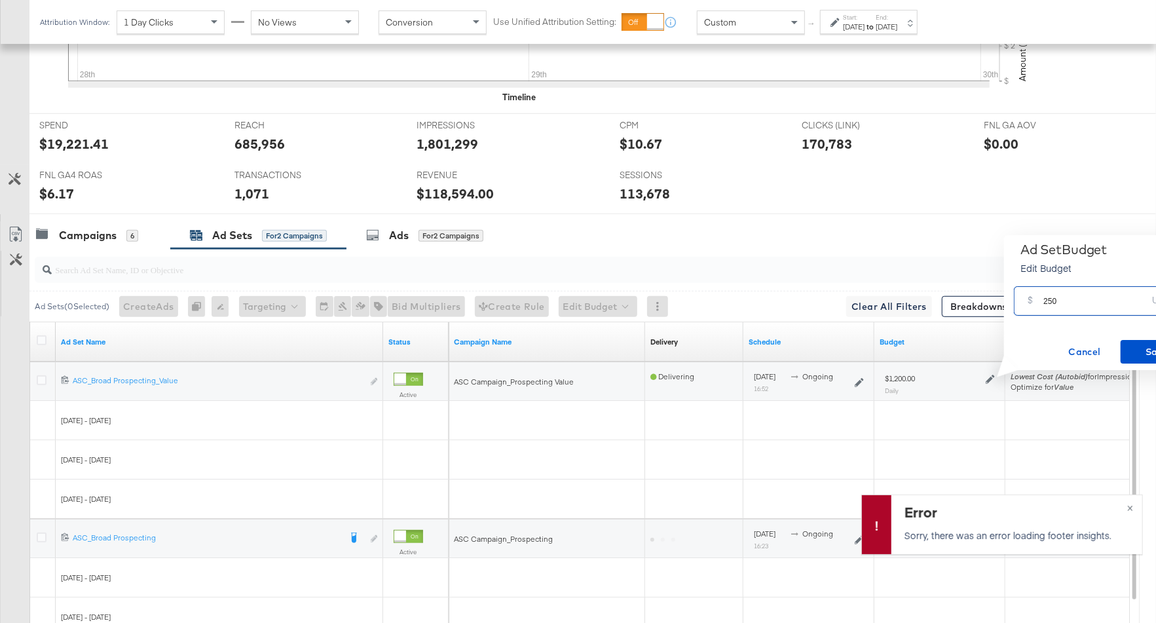
type input "2500"
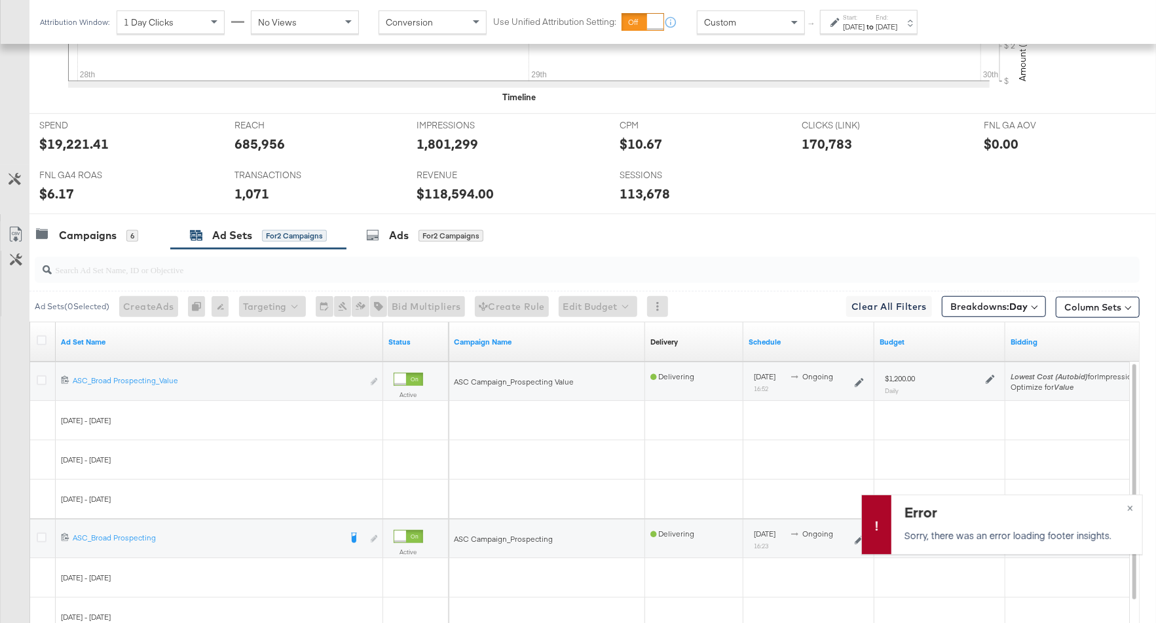
click at [987, 375] on icon at bounding box center [990, 379] width 9 height 9
drag, startPoint x: 1077, startPoint y: 307, endPoint x: 1042, endPoint y: 303, distance: 35.0
click at [1042, 303] on div "$ 1200 USD" at bounding box center [1102, 300] width 176 height 29
type input "2000"
click at [1150, 350] on span "Save" at bounding box center [1157, 352] width 62 height 16
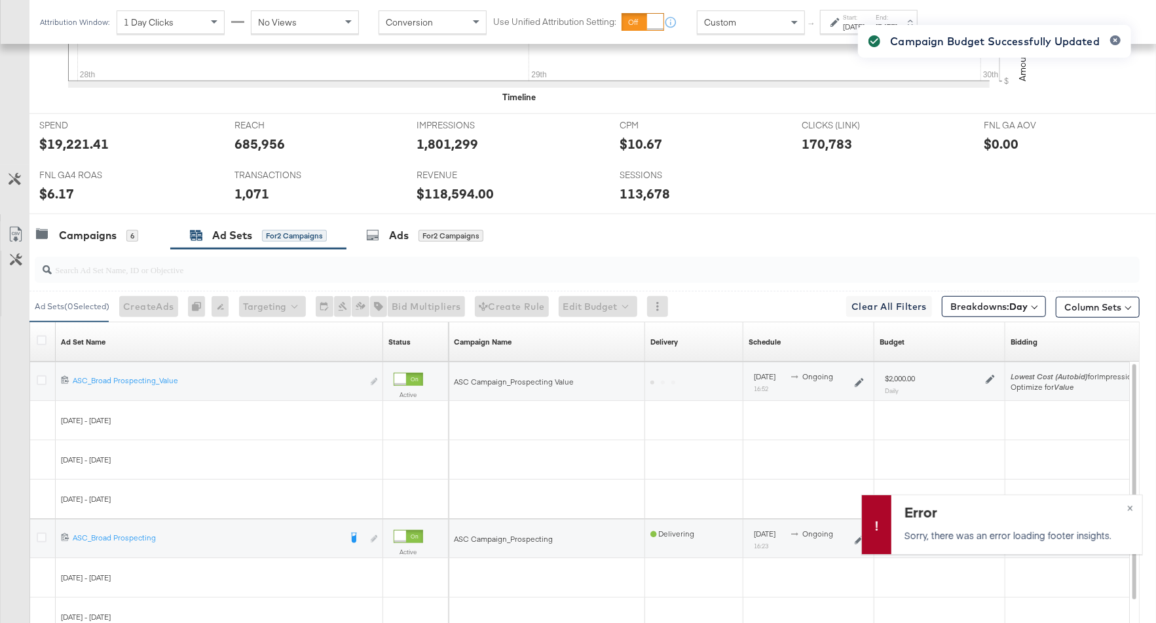
click at [1133, 506] on div "Campaign Budget Successfully Updated" at bounding box center [994, 288] width 299 height 552
click at [1131, 508] on div "Error Sorry, there was an error loading footer insights. ×" at bounding box center [1003, 525] width 282 height 60
click at [1128, 506] on div "Error Sorry, there was an error loading footer insights. ×" at bounding box center [1003, 525] width 282 height 60
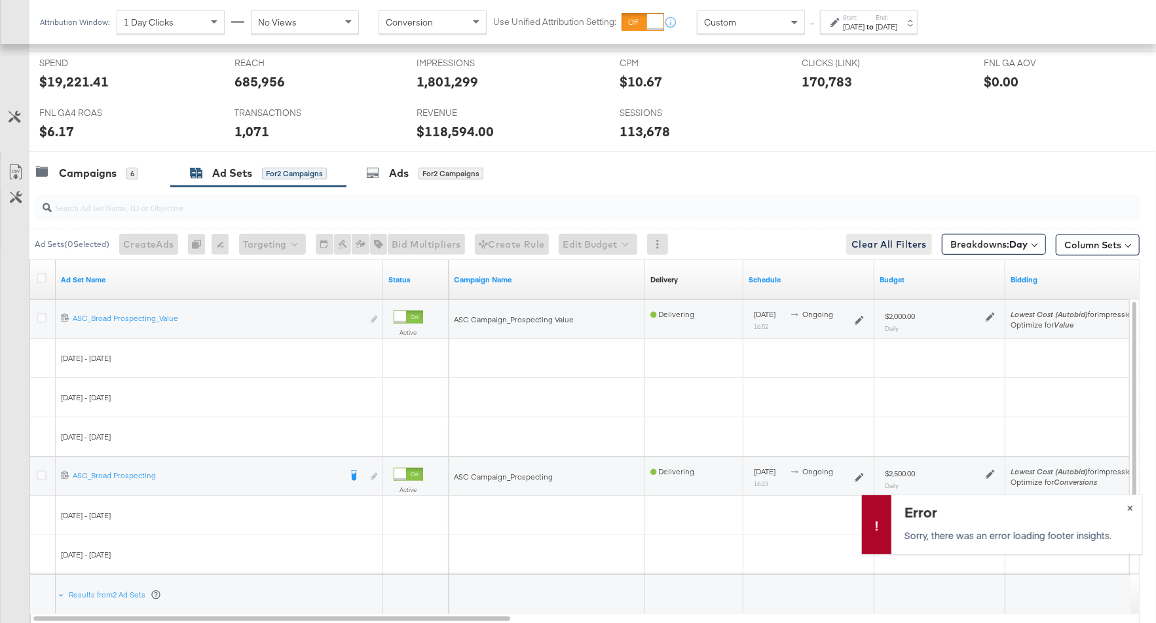
scroll to position [632, 0]
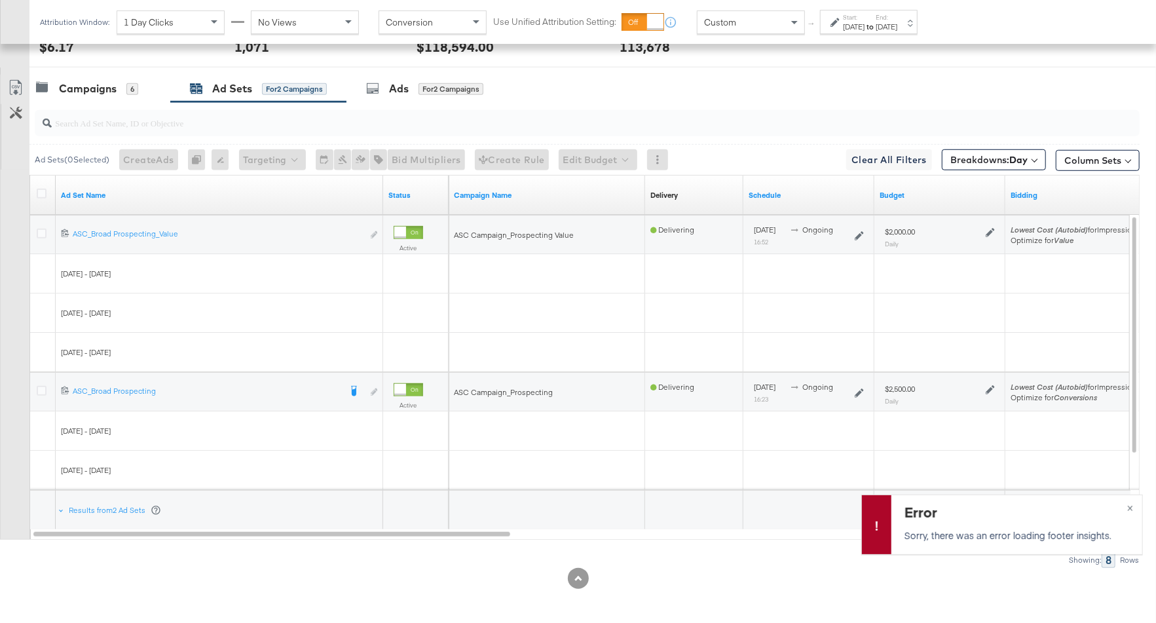
click at [989, 385] on icon at bounding box center [990, 389] width 9 height 9
drag, startPoint x: 1067, startPoint y: 314, endPoint x: 1040, endPoint y: 314, distance: 26.9
click at [1040, 314] on div "$ 2500 USD" at bounding box center [1102, 311] width 176 height 29
type input "1"
type input "2100"
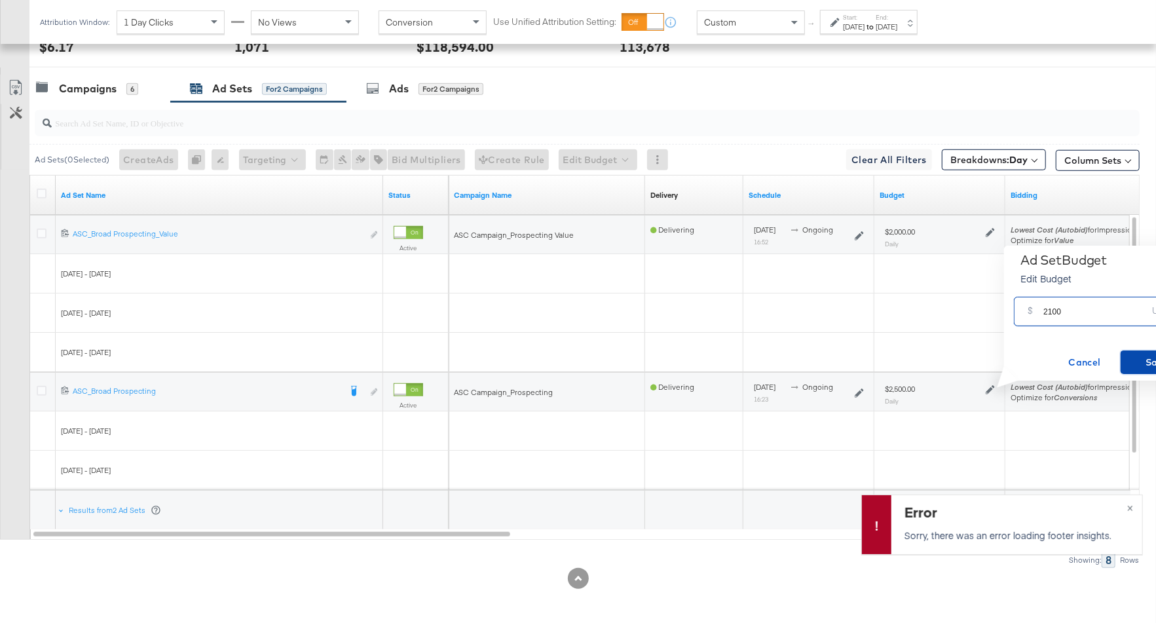
click at [1140, 368] on span "Save" at bounding box center [1157, 362] width 62 height 16
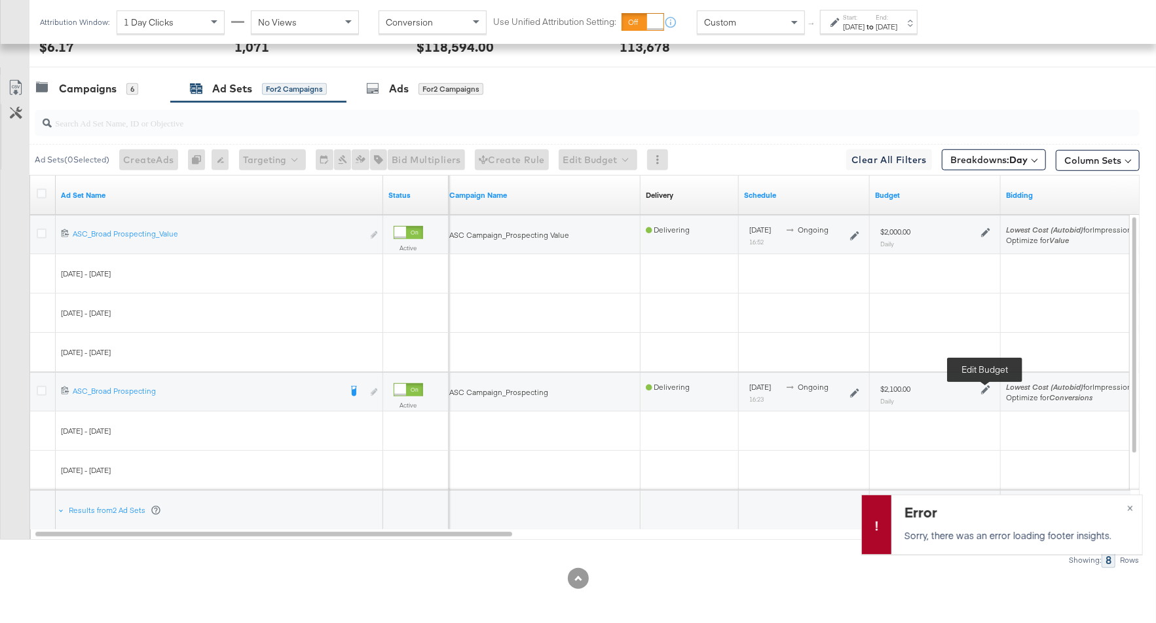
click at [986, 387] on icon at bounding box center [985, 389] width 9 height 9
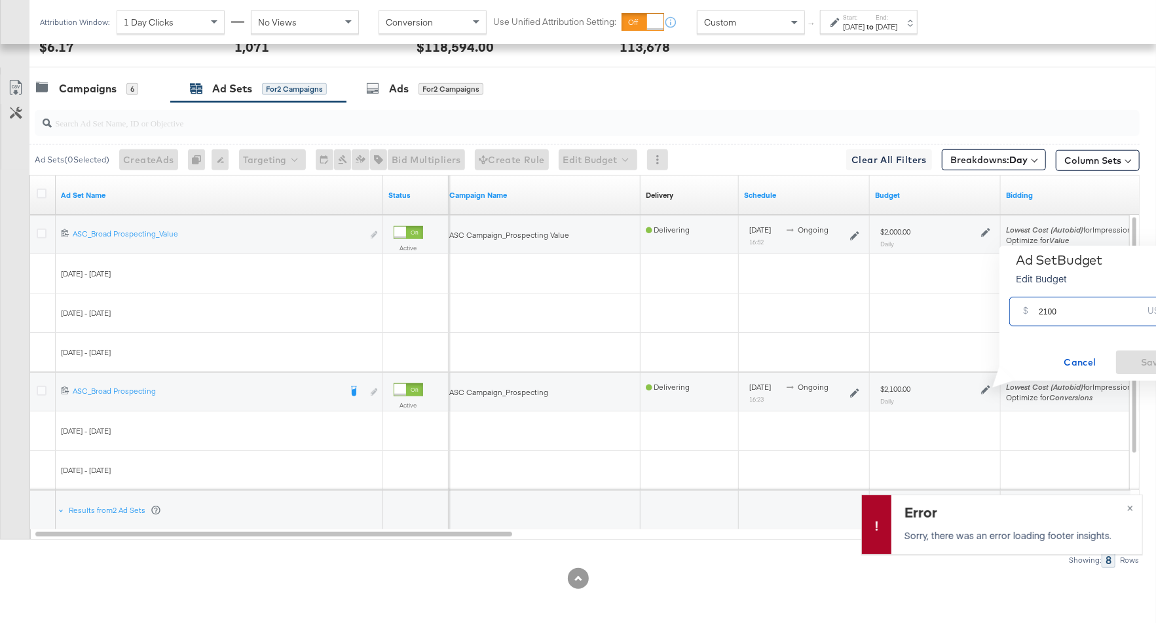
drag, startPoint x: 1064, startPoint y: 314, endPoint x: 1030, endPoint y: 314, distance: 34.1
click at [1030, 314] on div "$ 2100 USD" at bounding box center [1098, 311] width 176 height 29
type input "2300"
click at [1126, 357] on span "Save" at bounding box center [1153, 362] width 62 height 16
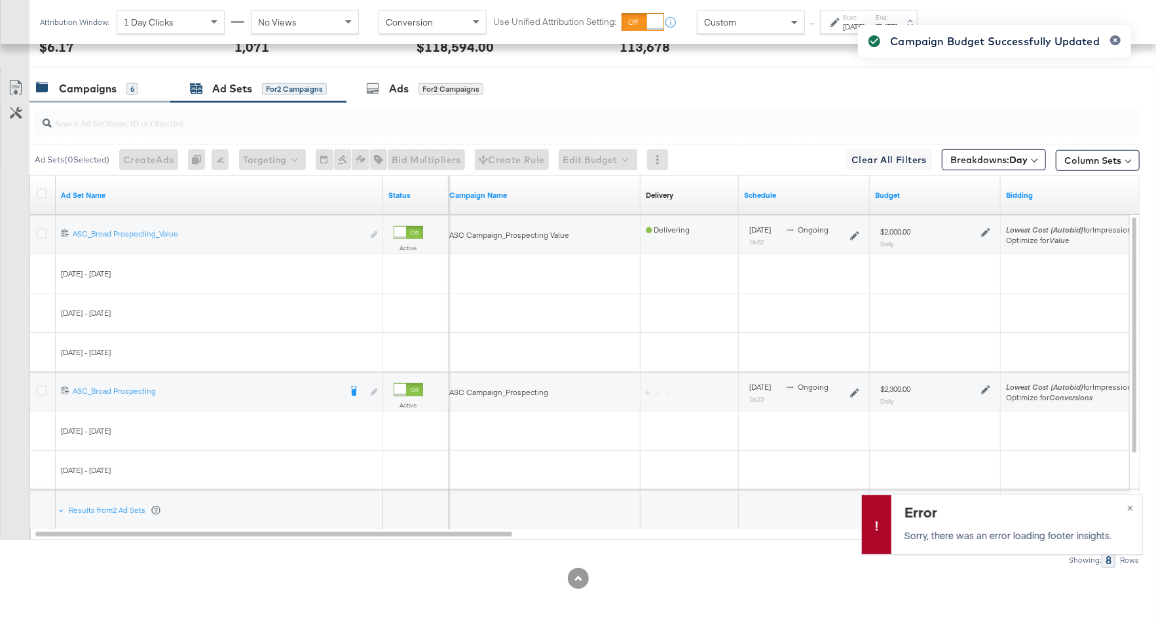
click at [115, 89] on div "Campaigns" at bounding box center [88, 88] width 58 height 15
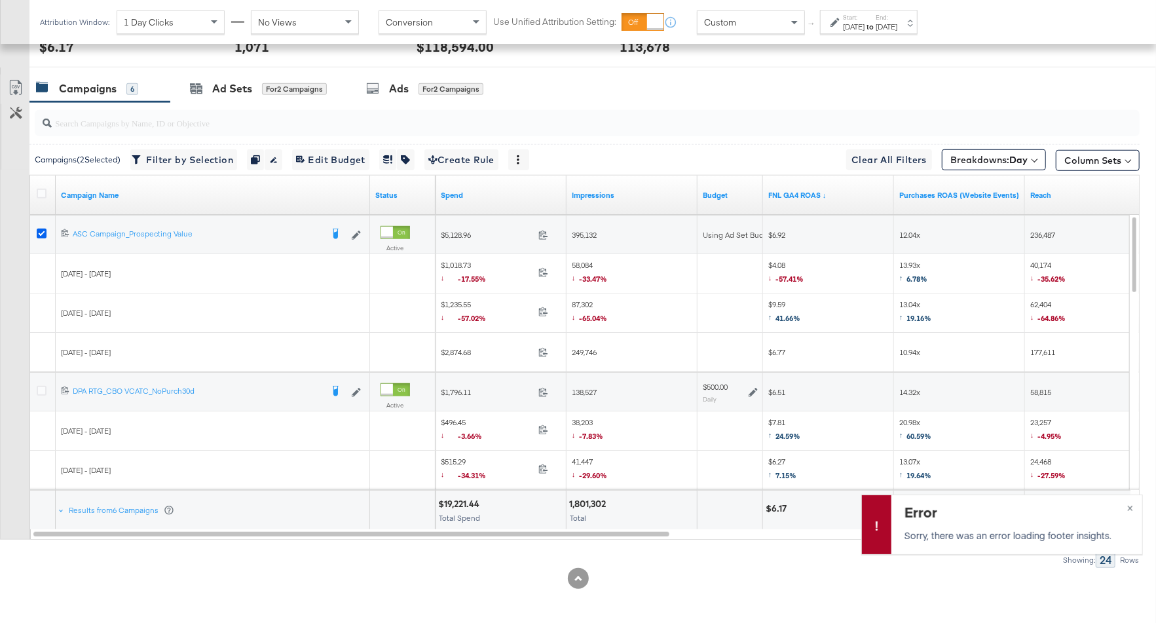
click at [41, 231] on icon at bounding box center [42, 234] width 10 height 10
click at [0, 0] on input "checkbox" at bounding box center [0, 0] width 0 height 0
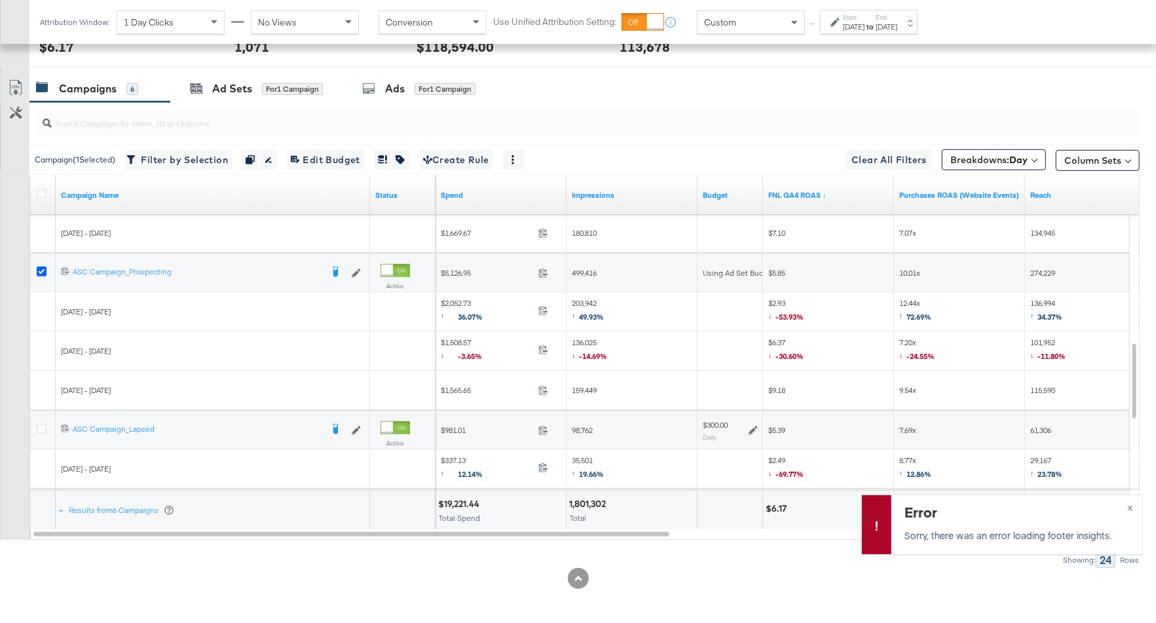
click at [41, 267] on icon at bounding box center [42, 272] width 10 height 10
click at [0, 0] on input "checkbox" at bounding box center [0, 0] width 0 height 0
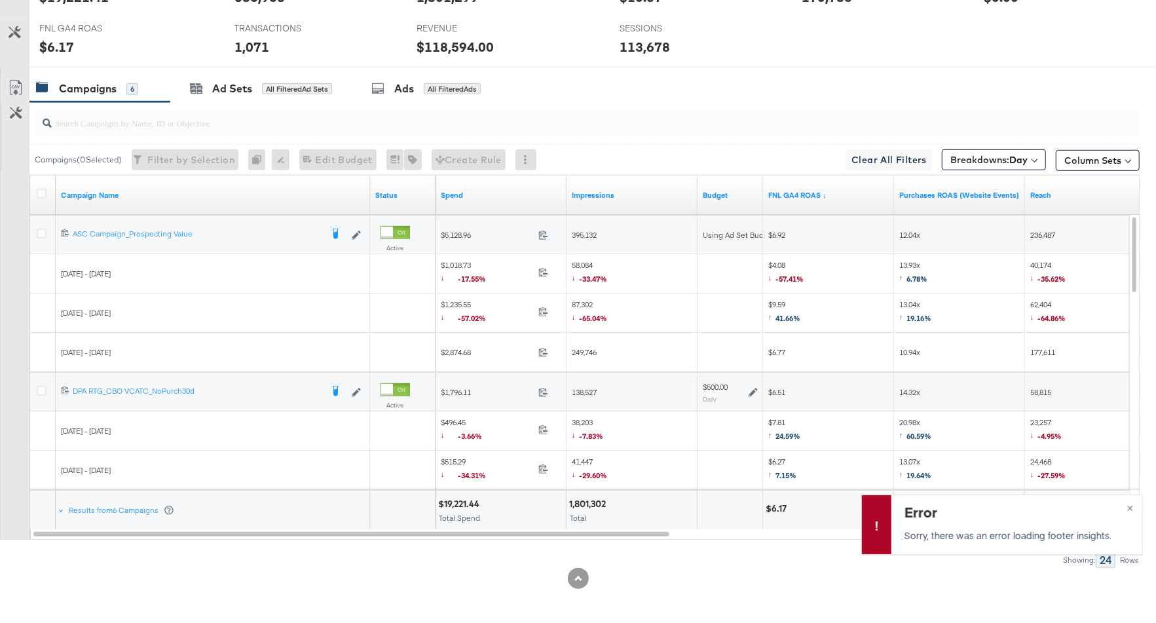
scroll to position [0, 0]
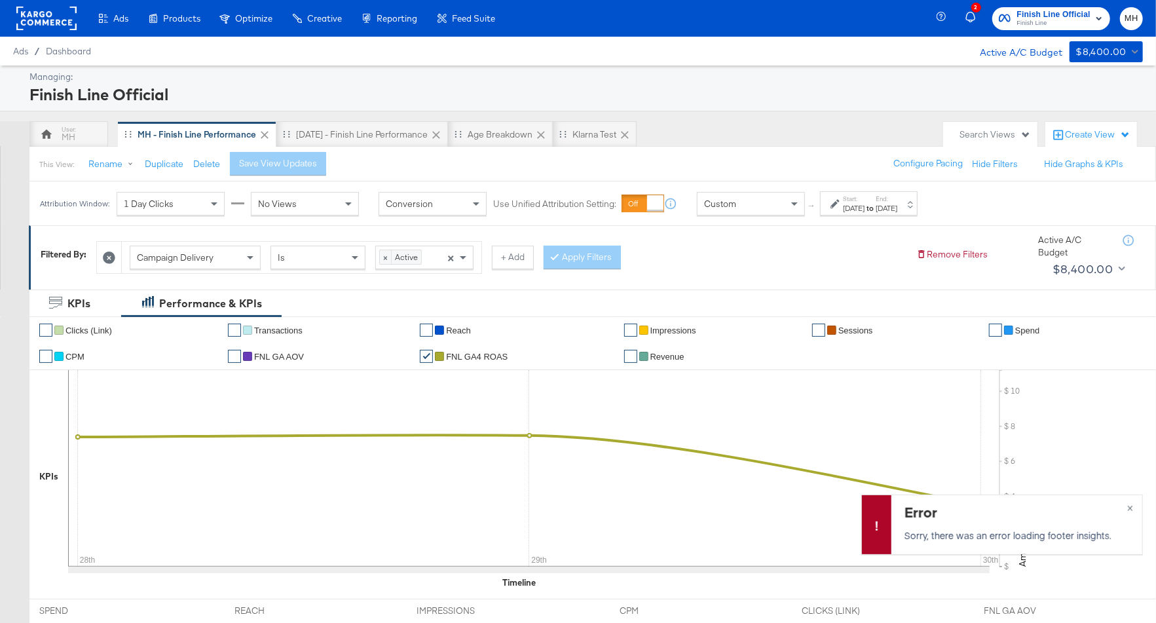
click at [64, 27] on rect at bounding box center [46, 19] width 60 height 24
